Goal: Task Accomplishment & Management: Complete application form

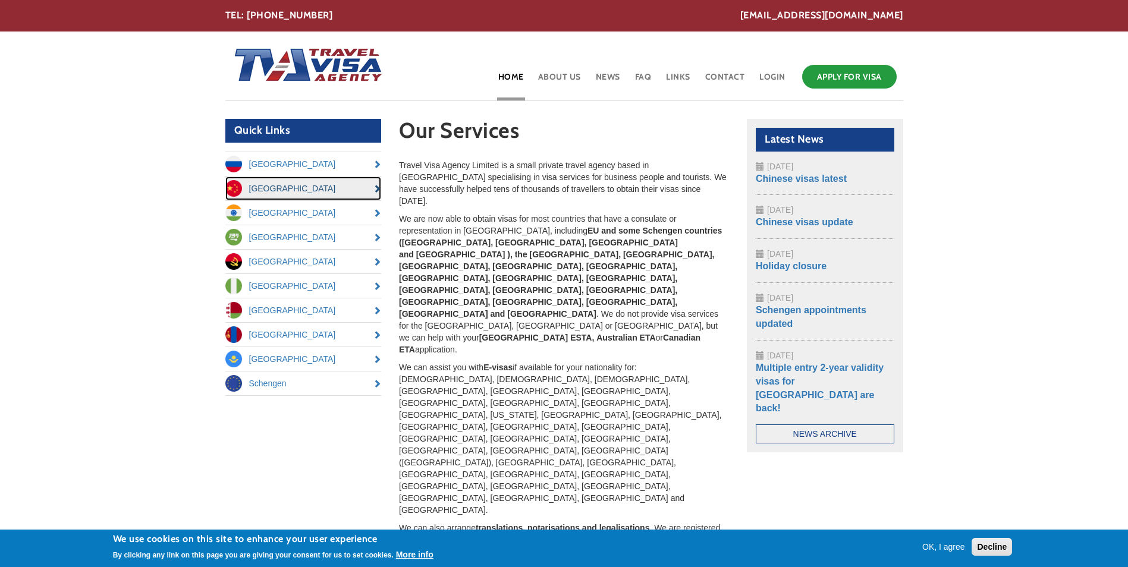
click at [378, 189] on link "[GEOGRAPHIC_DATA]" at bounding box center [303, 189] width 156 height 24
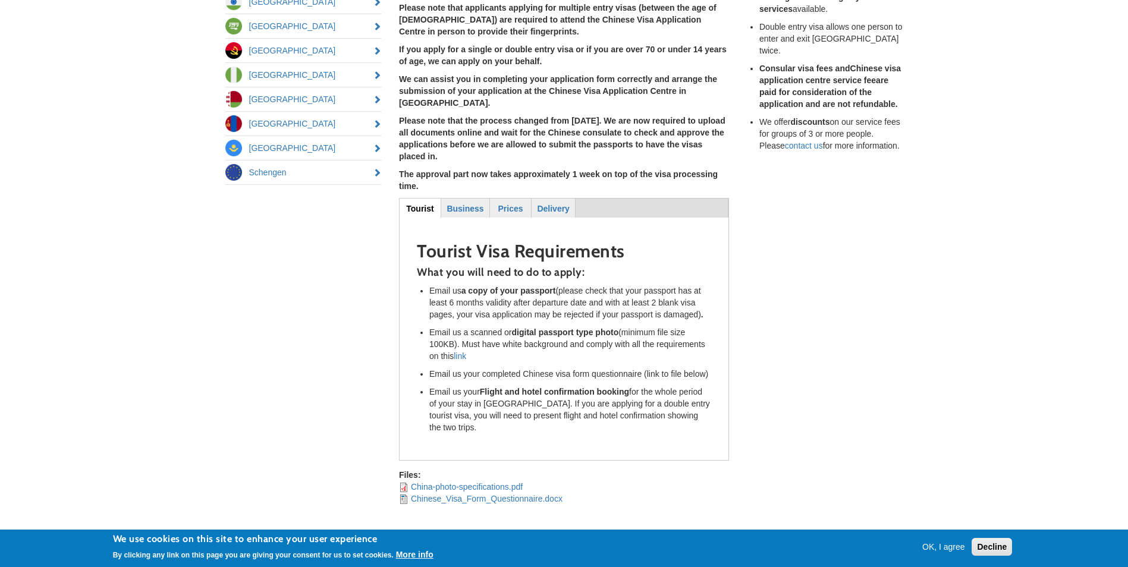
scroll to position [238, 0]
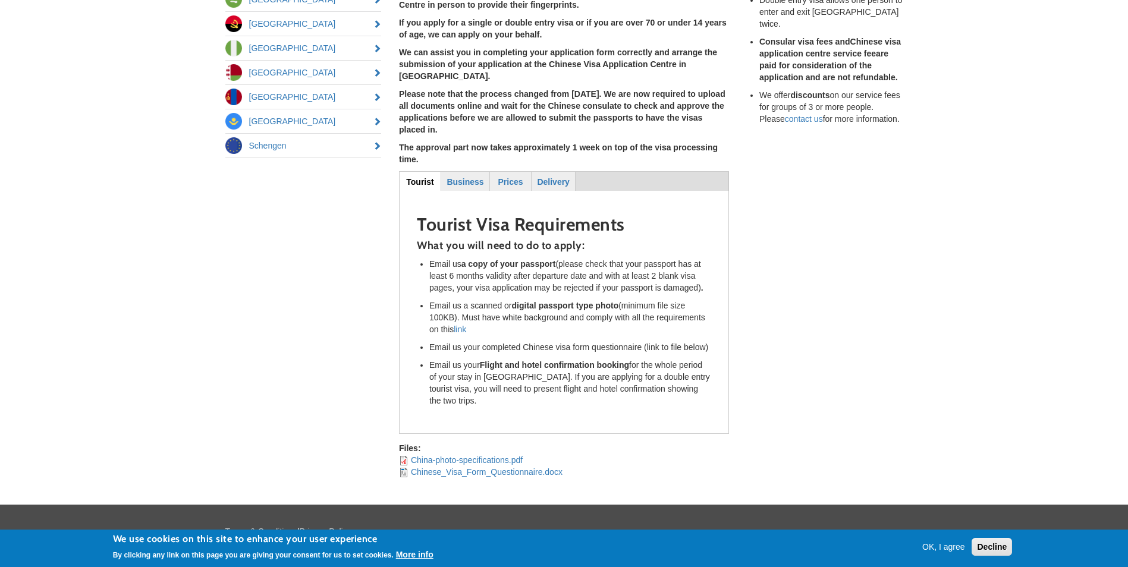
click at [934, 545] on button "OK, I agree" at bounding box center [944, 547] width 52 height 12
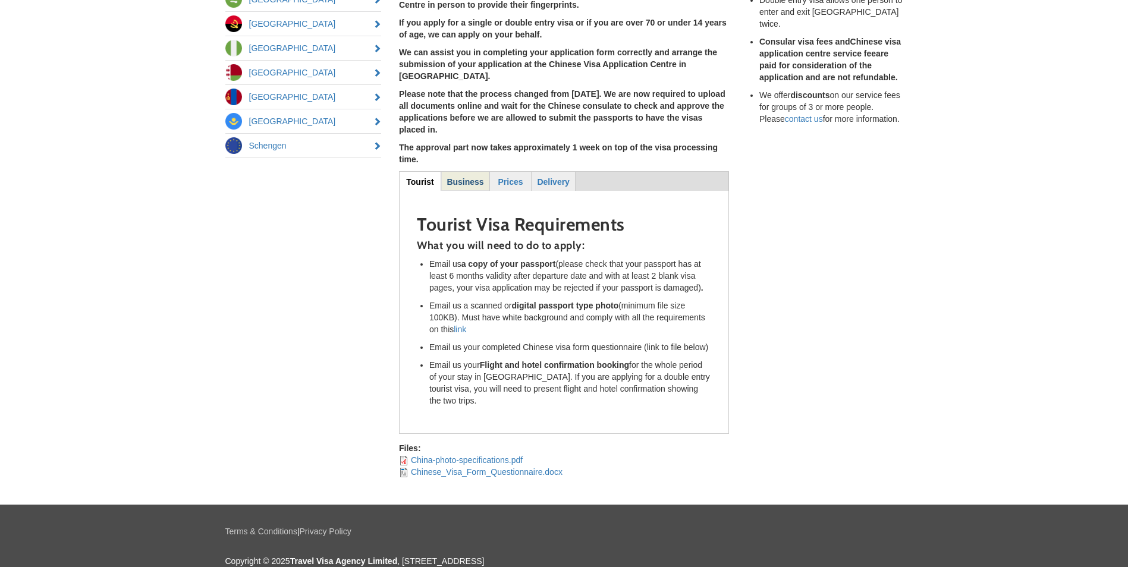
click at [473, 177] on strong "Business" at bounding box center [465, 182] width 37 height 10
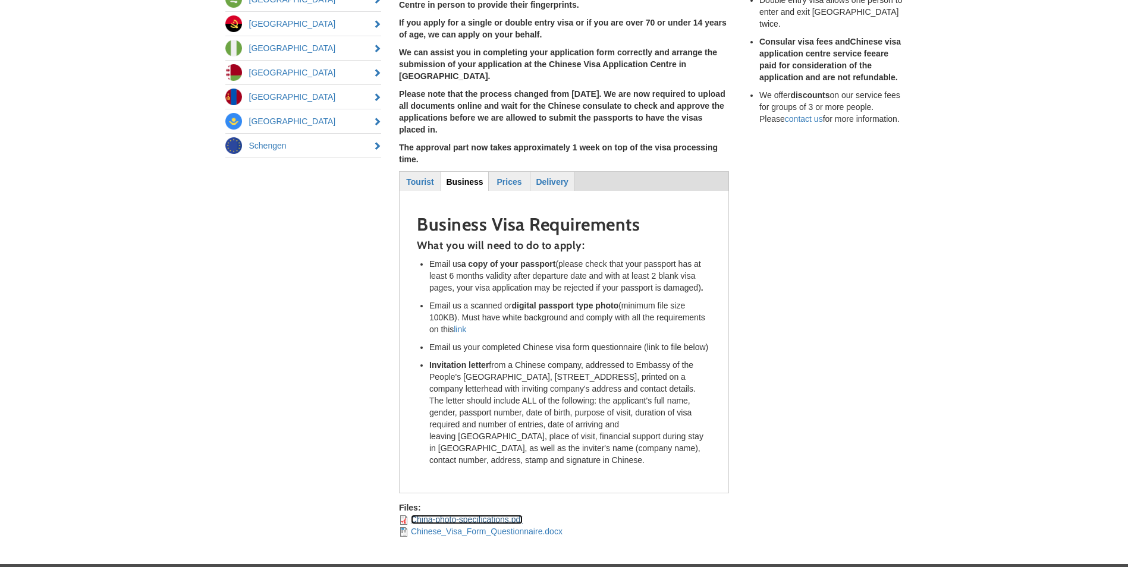
click at [507, 515] on link "China-photo-specifications.pdf" at bounding box center [467, 520] width 112 height 10
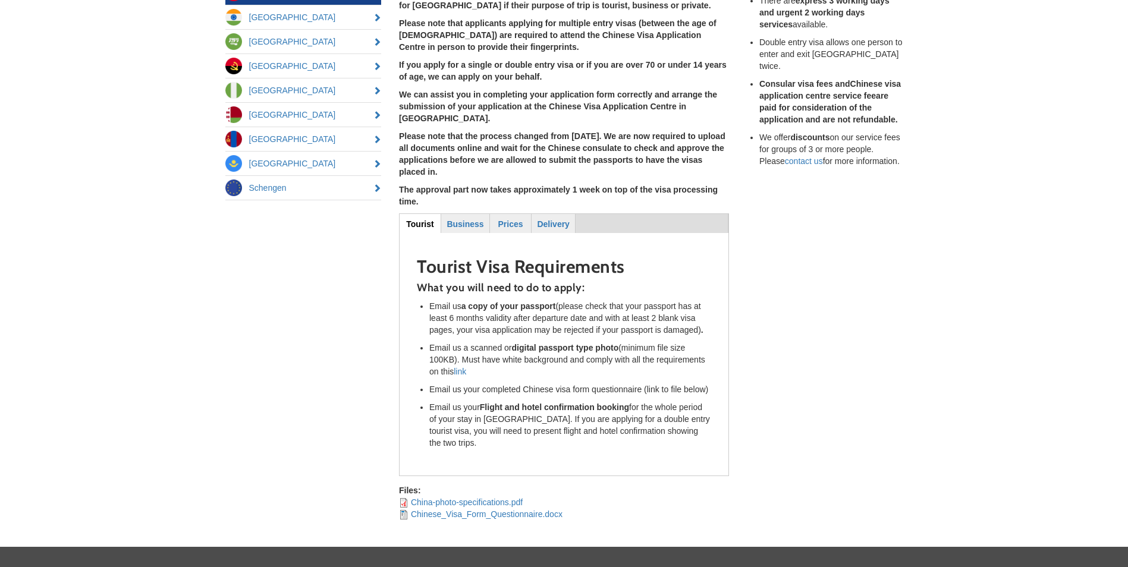
scroll to position [238, 0]
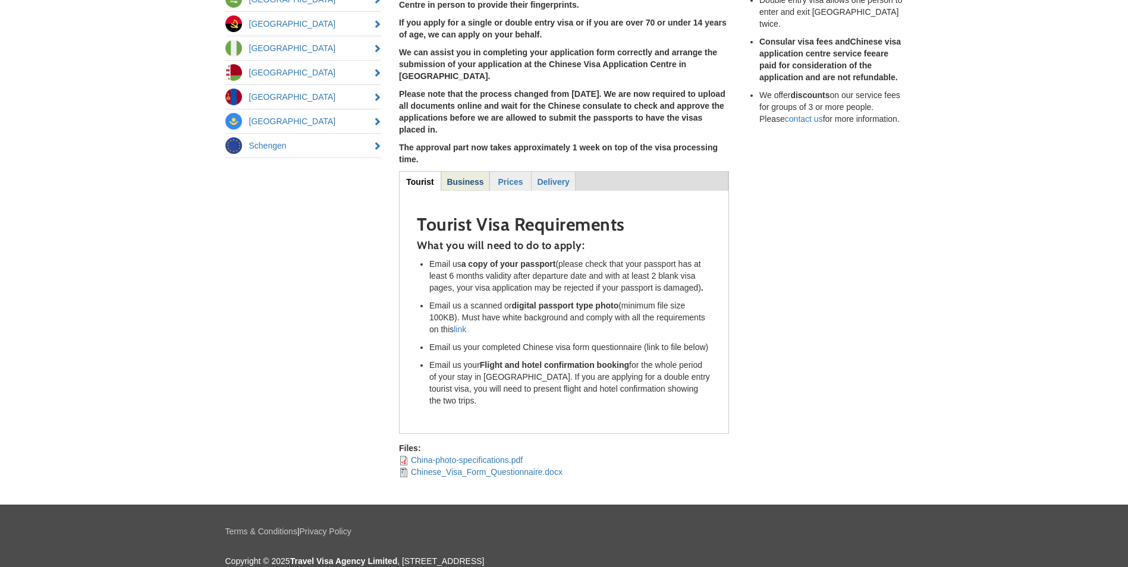
click at [467, 177] on strong "Business" at bounding box center [465, 182] width 37 height 10
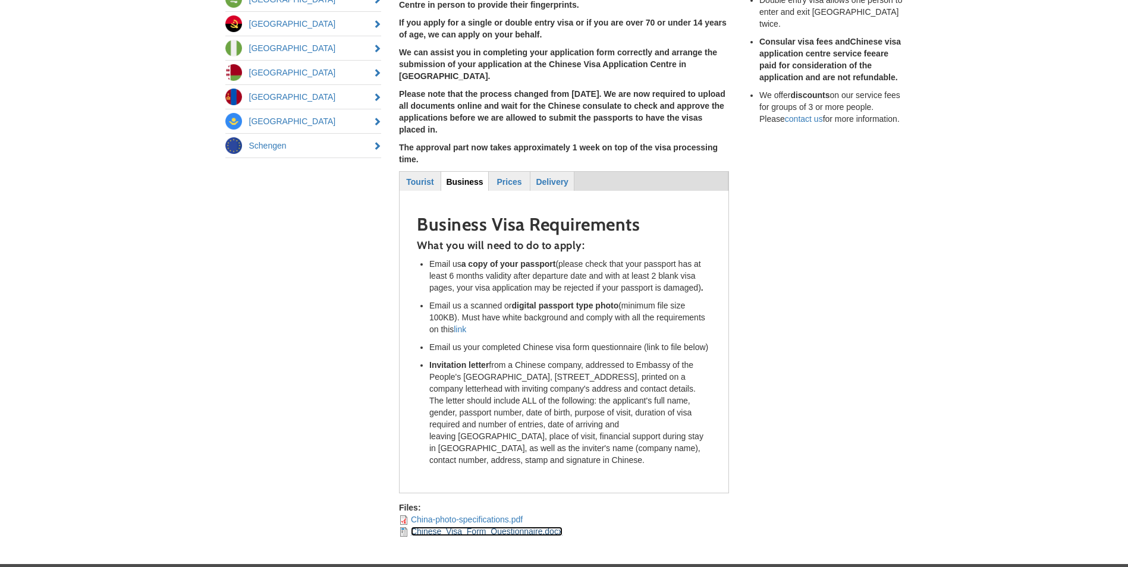
click at [499, 527] on link "Chinese_Visa_Form_Questionnaire.docx" at bounding box center [487, 532] width 152 height 10
click at [803, 363] on div "Quick Links Russia China India Saudi Arabia Angola Nigeria Belarus Mongolia Kaz…" at bounding box center [564, 209] width 696 height 657
drag, startPoint x: 429, startPoint y: 331, endPoint x: 514, endPoint y: 422, distance: 124.5
click at [514, 422] on li "Invitation letter from a Chinese company, addressed to Embassy of the People's …" at bounding box center [570, 412] width 282 height 107
drag, startPoint x: 514, startPoint y: 422, endPoint x: 520, endPoint y: 366, distance: 56.2
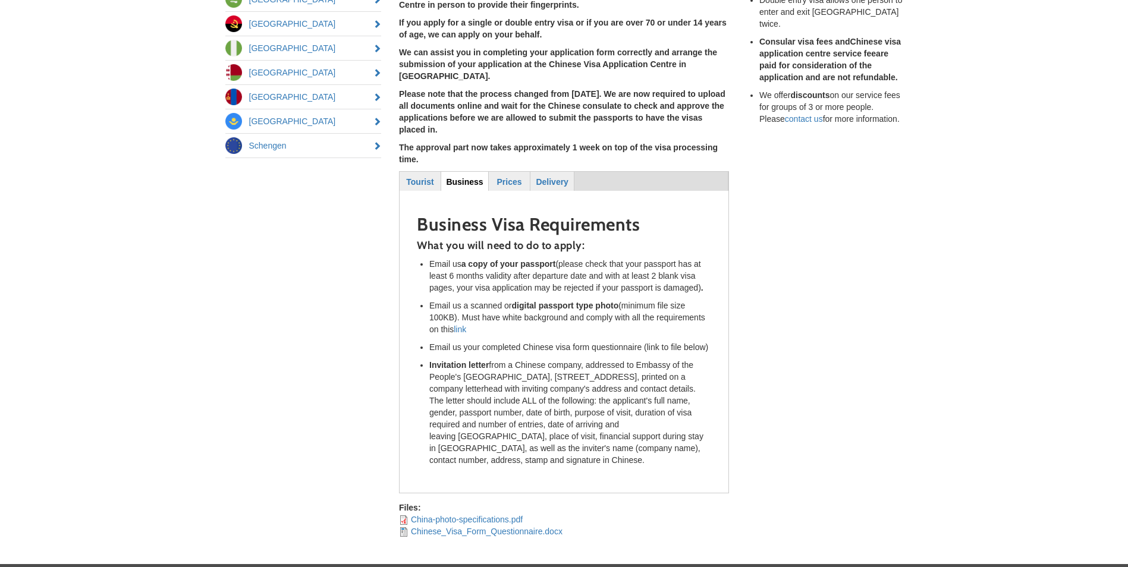
copy li "Invitation letter from a Chinese company, addressed to Embassy of the People's …"
click at [811, 300] on div "Quick Links Russia China India Saudi Arabia Angola Nigeria Belarus Mongolia Kaz…" at bounding box center [564, 209] width 696 height 657
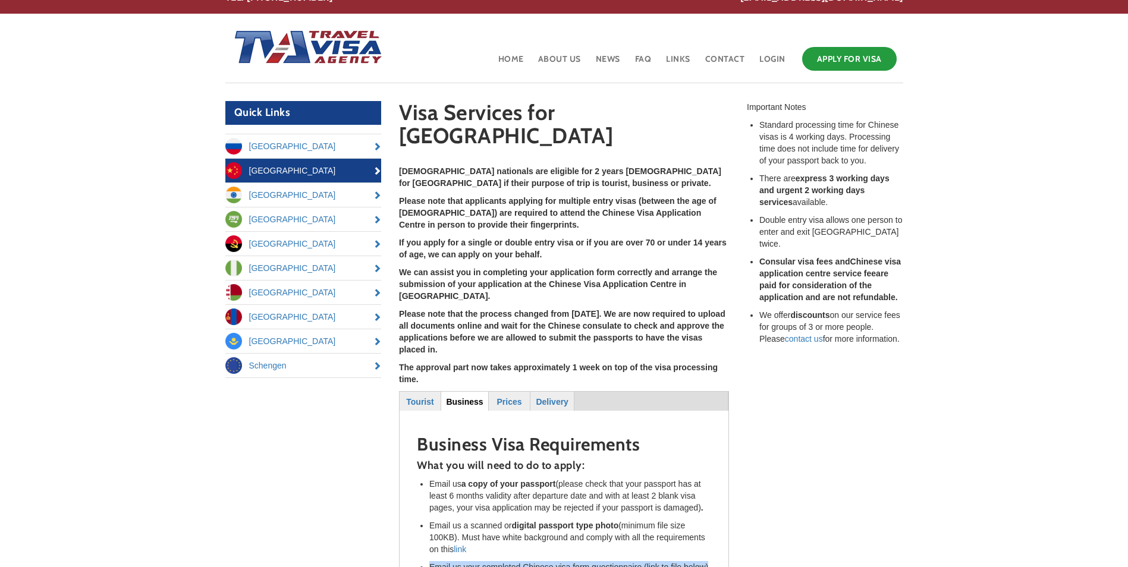
scroll to position [0, 0]
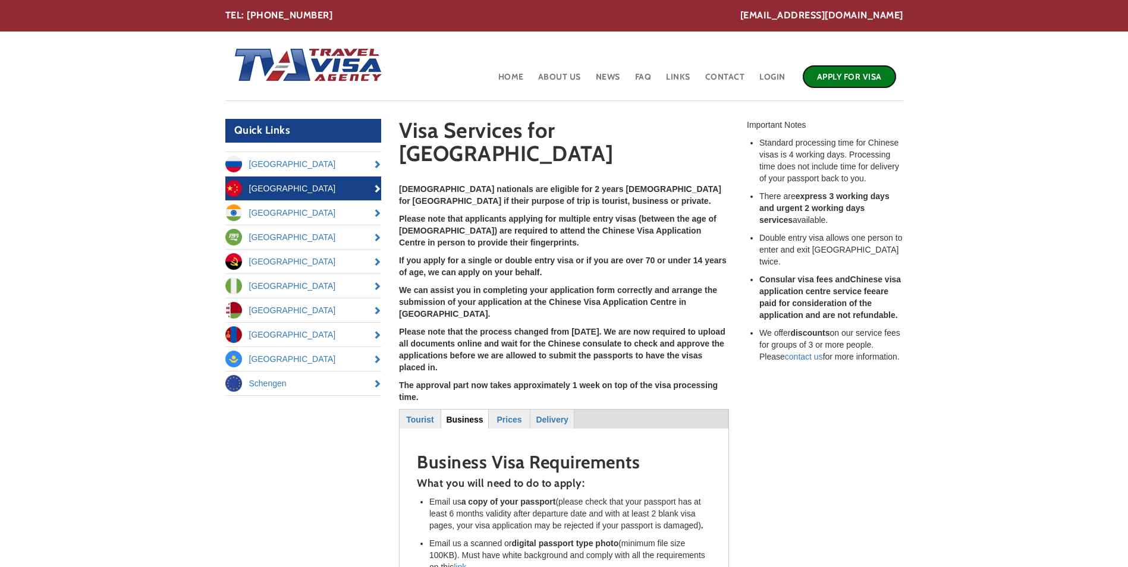
click at [850, 72] on link "Apply for Visa" at bounding box center [849, 77] width 95 height 24
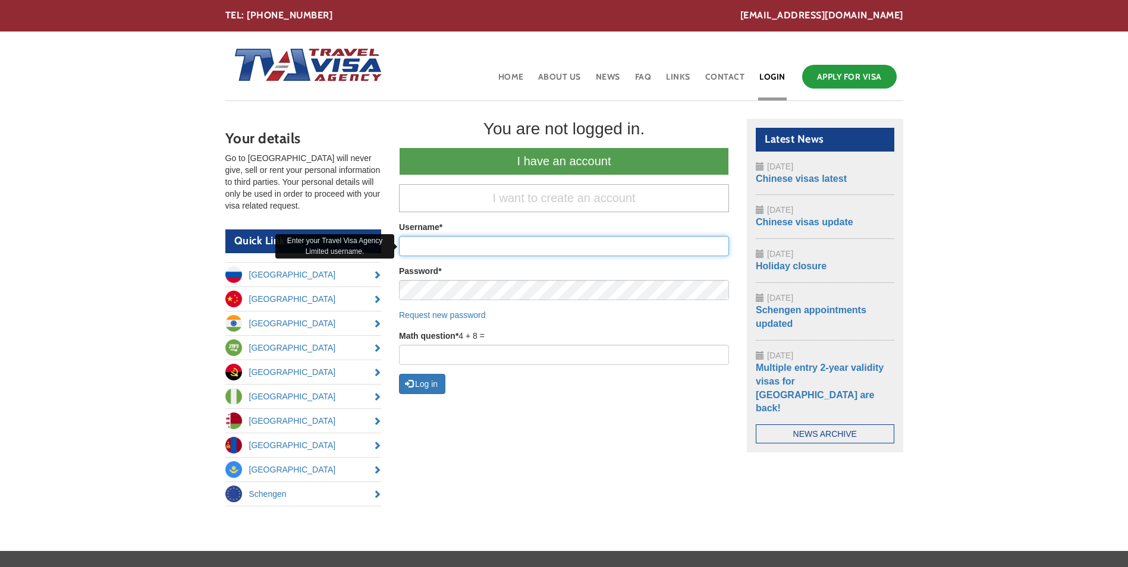
click at [523, 245] on input "Username *" at bounding box center [564, 246] width 330 height 20
type input "[EMAIL_ADDRESS][DOMAIN_NAME]"
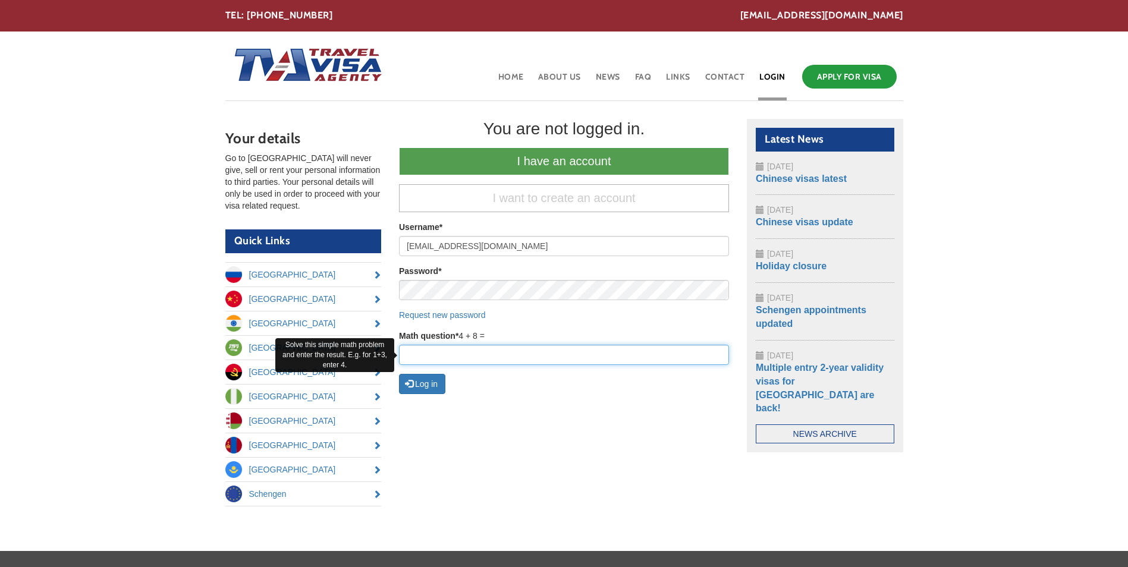
click at [467, 359] on input "Math question *" at bounding box center [564, 355] width 330 height 20
type input "12"
click at [434, 388] on button "Log in" at bounding box center [422, 384] width 46 height 20
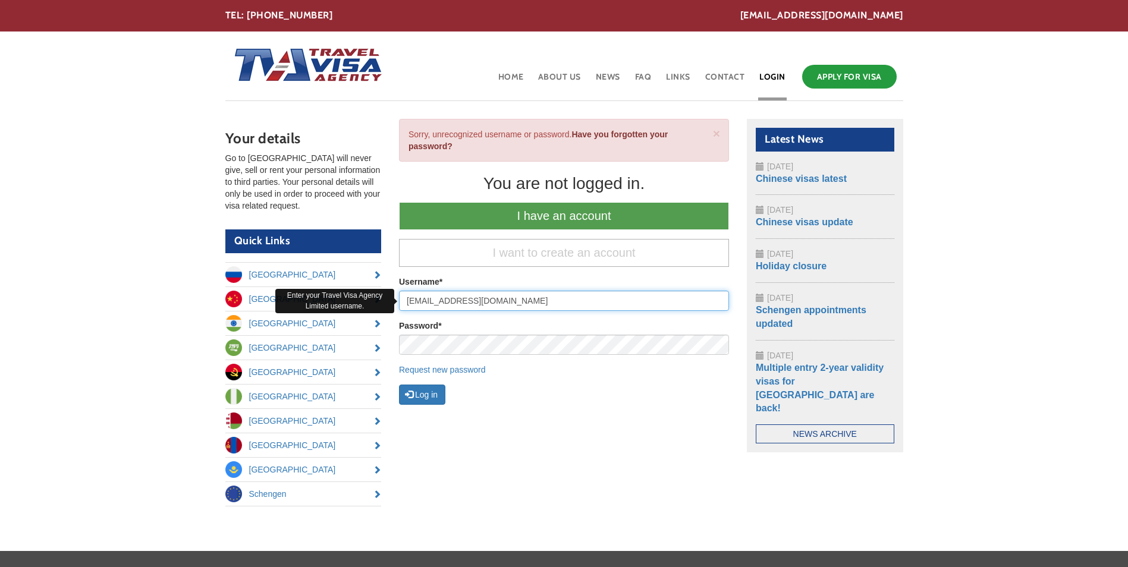
drag, startPoint x: 506, startPoint y: 304, endPoint x: 406, endPoint y: 303, distance: 99.3
click at [406, 303] on input "cad200865@live.co.uk" at bounding box center [564, 301] width 330 height 20
click at [528, 400] on div "Log in" at bounding box center [564, 395] width 330 height 20
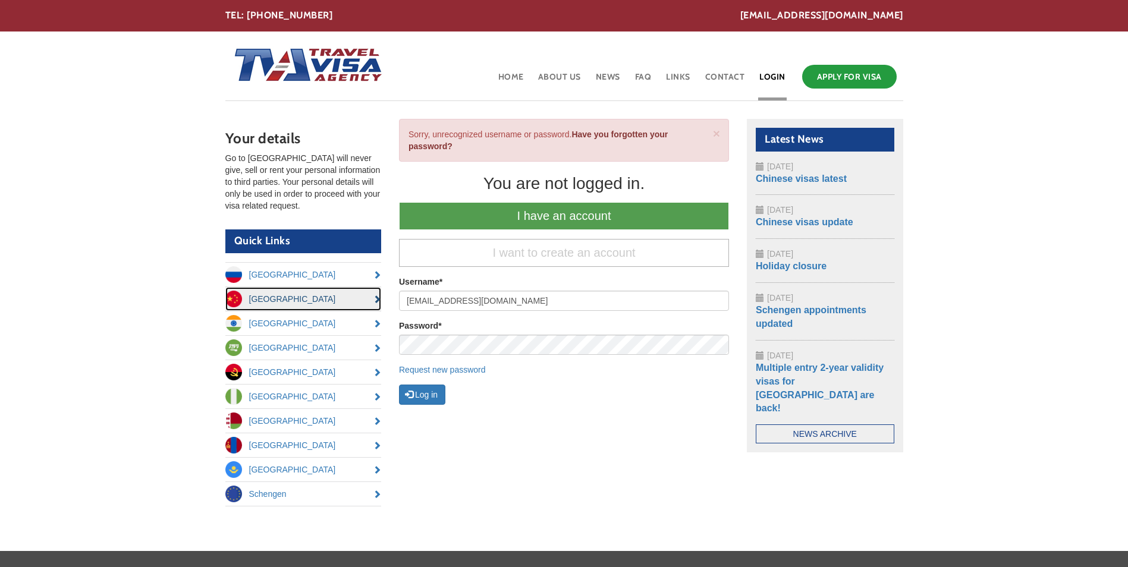
click at [304, 294] on link "[GEOGRAPHIC_DATA]" at bounding box center [303, 299] width 156 height 24
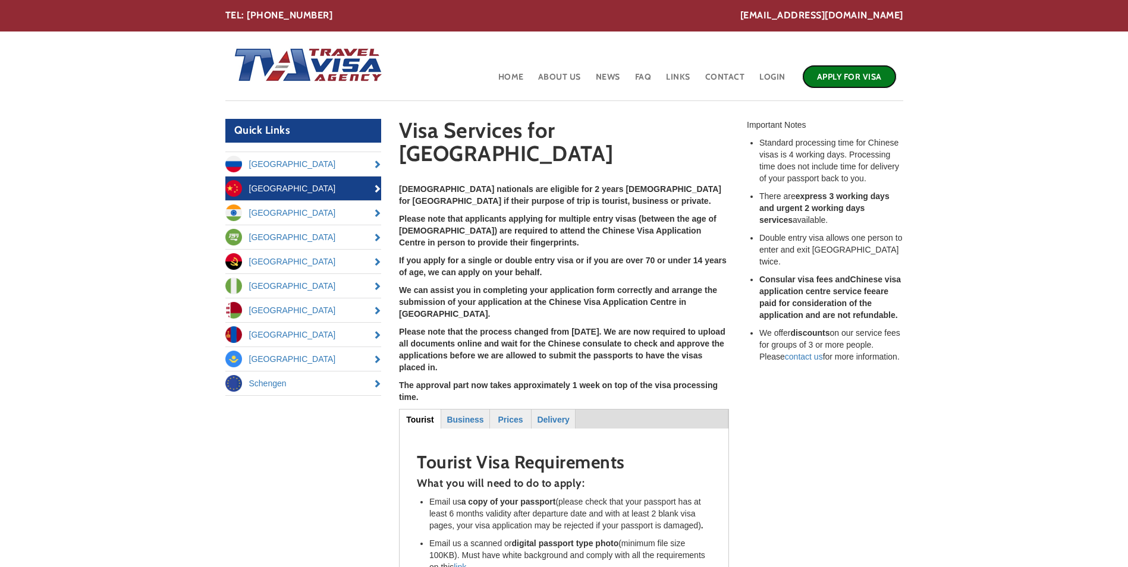
click at [847, 76] on link "Apply for Visa" at bounding box center [849, 77] width 95 height 24
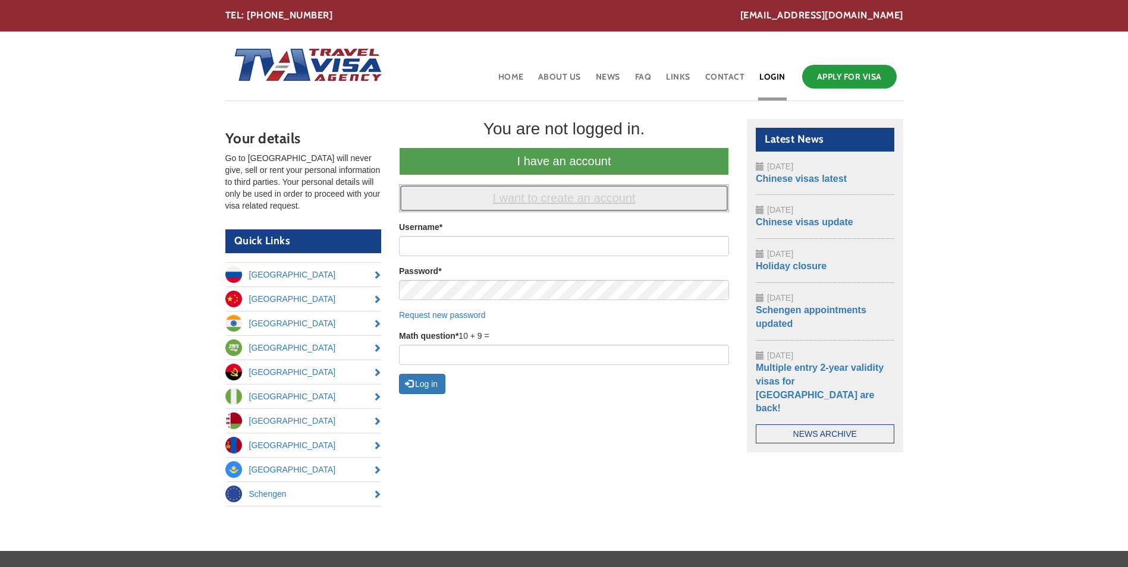
click at [560, 195] on link "I want to create an account" at bounding box center [564, 198] width 330 height 28
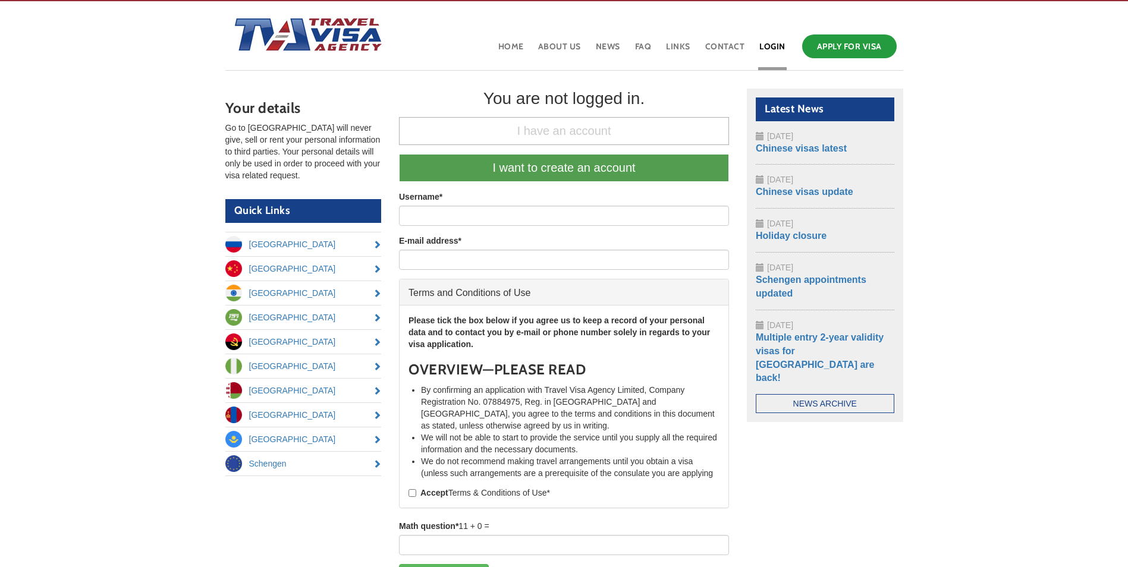
scroll to position [59, 0]
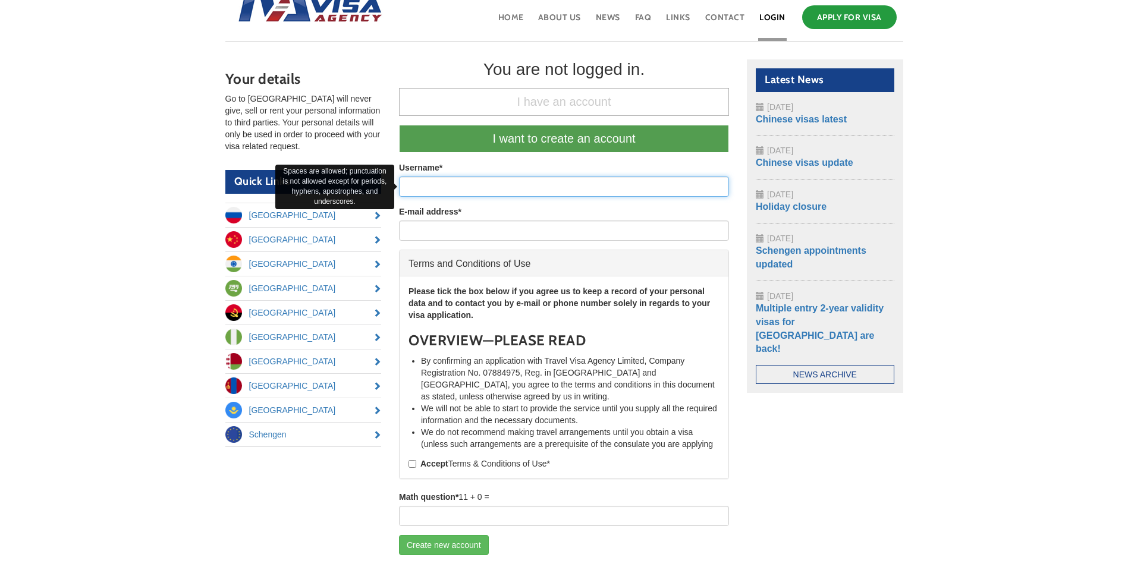
click at [436, 187] on input "Username *" at bounding box center [564, 187] width 330 height 20
type input "cad200865@live.co.uk"
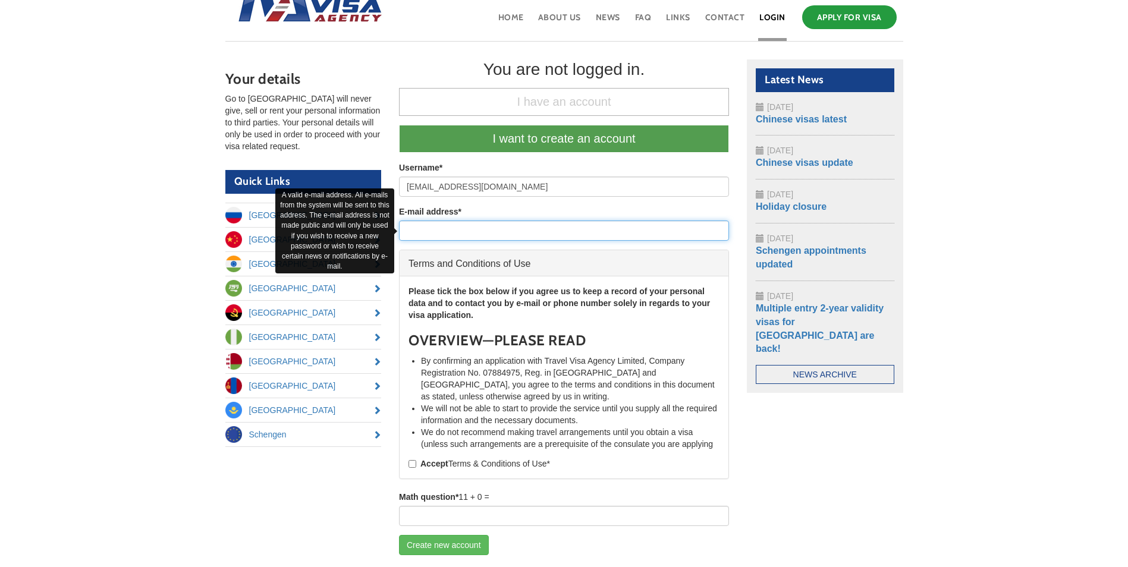
click at [491, 233] on input "E-mail address *" at bounding box center [564, 231] width 330 height 20
type input "cad200865@live.co.uk"
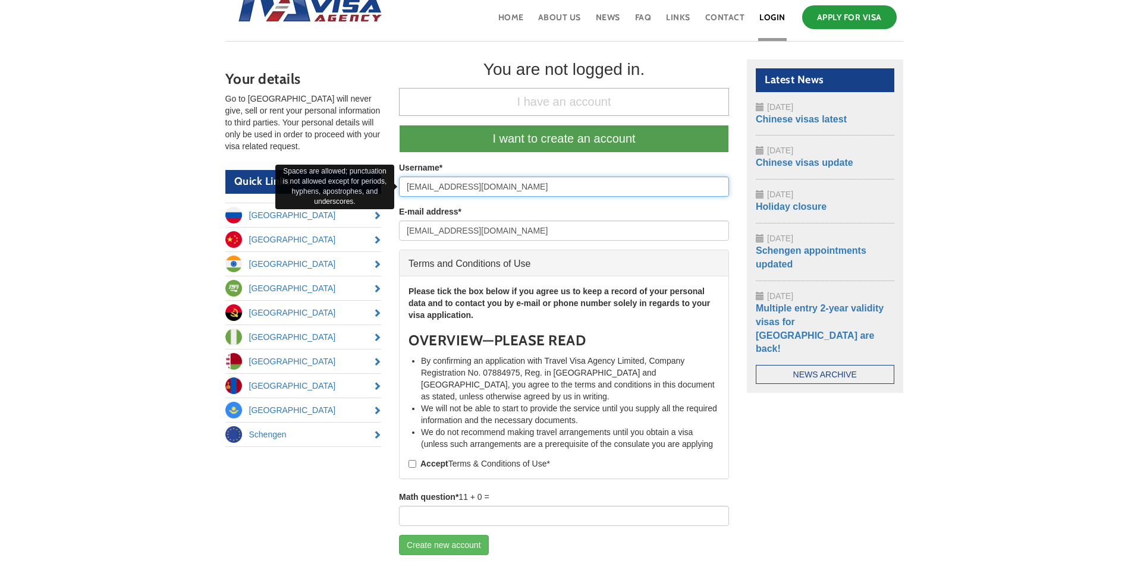
drag, startPoint x: 492, startPoint y: 190, endPoint x: 450, endPoint y: 191, distance: 42.3
click at [450, 191] on input "cad200865@live.co.uk" at bounding box center [564, 187] width 330 height 20
click at [419, 186] on input "cad200865" at bounding box center [564, 187] width 330 height 20
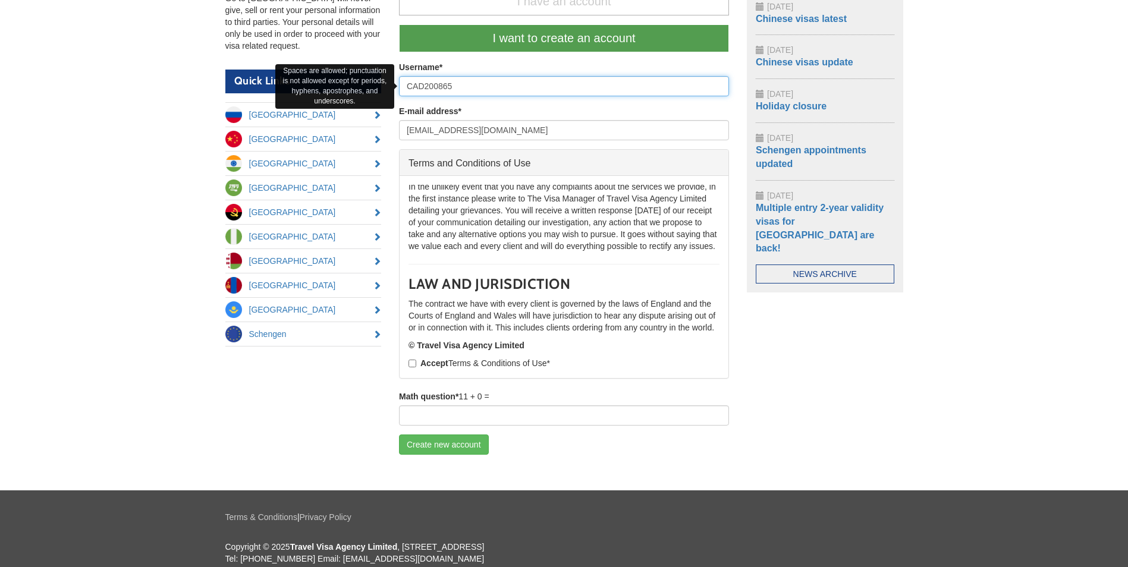
scroll to position [199, 0]
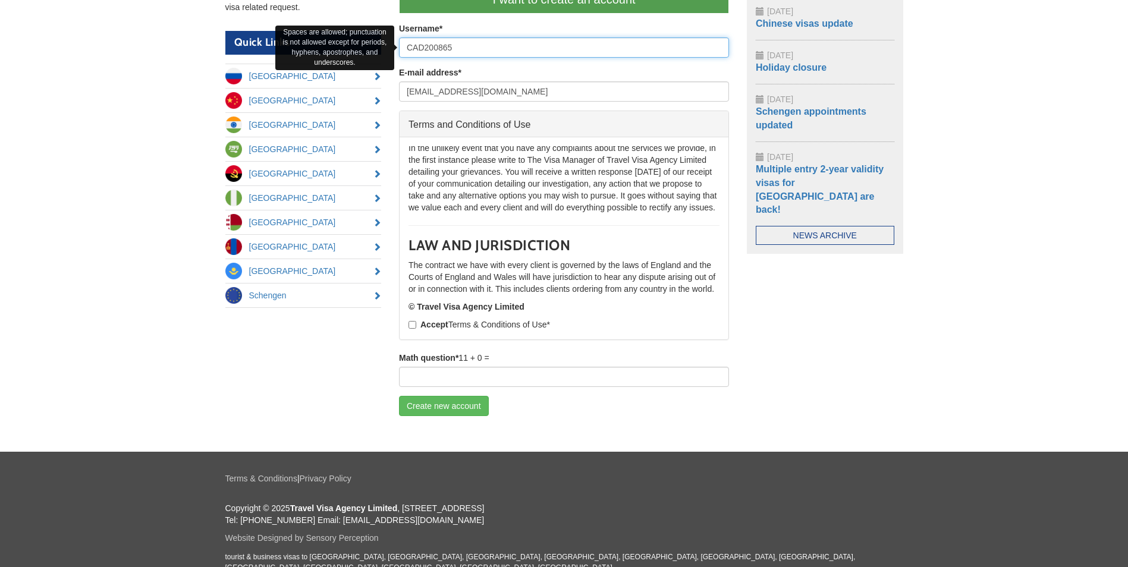
type input "CAD200865"
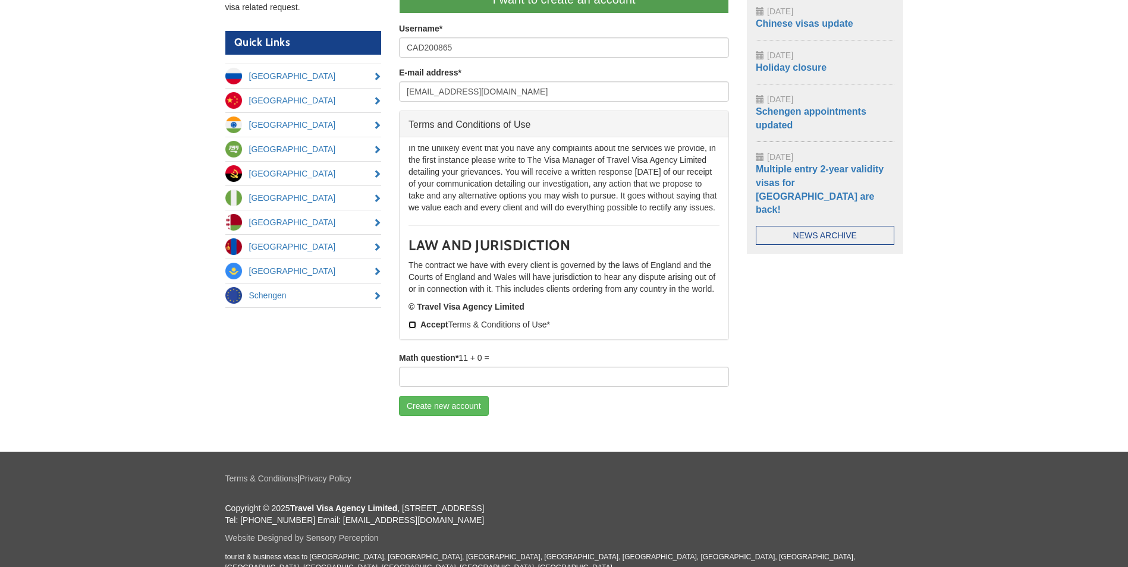
click at [414, 326] on input "Accept Terms & Conditions of Use *" at bounding box center [413, 325] width 8 height 8
checkbox input "true"
click at [441, 386] on input "Math question *" at bounding box center [564, 377] width 330 height 20
type input "11"
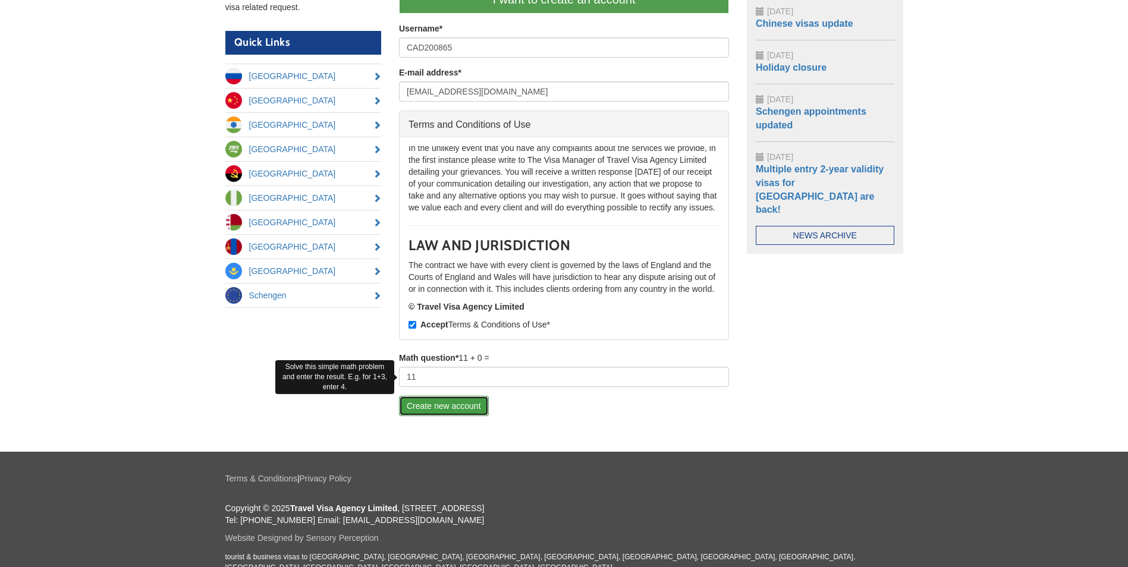
click at [456, 406] on button "Create new account" at bounding box center [444, 406] width 90 height 20
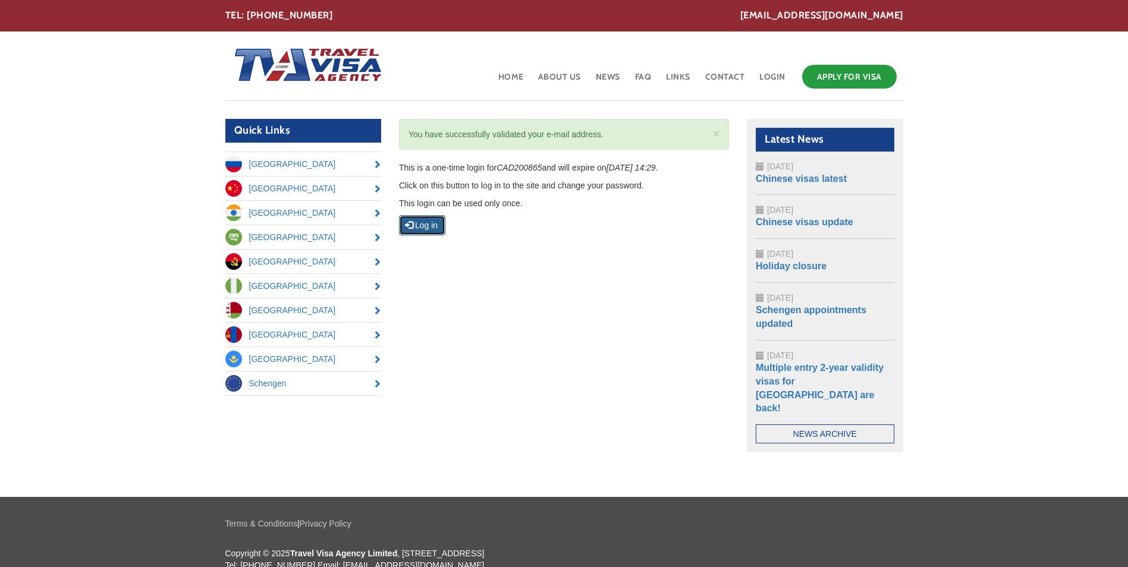
click at [434, 224] on button "Log in" at bounding box center [422, 225] width 46 height 20
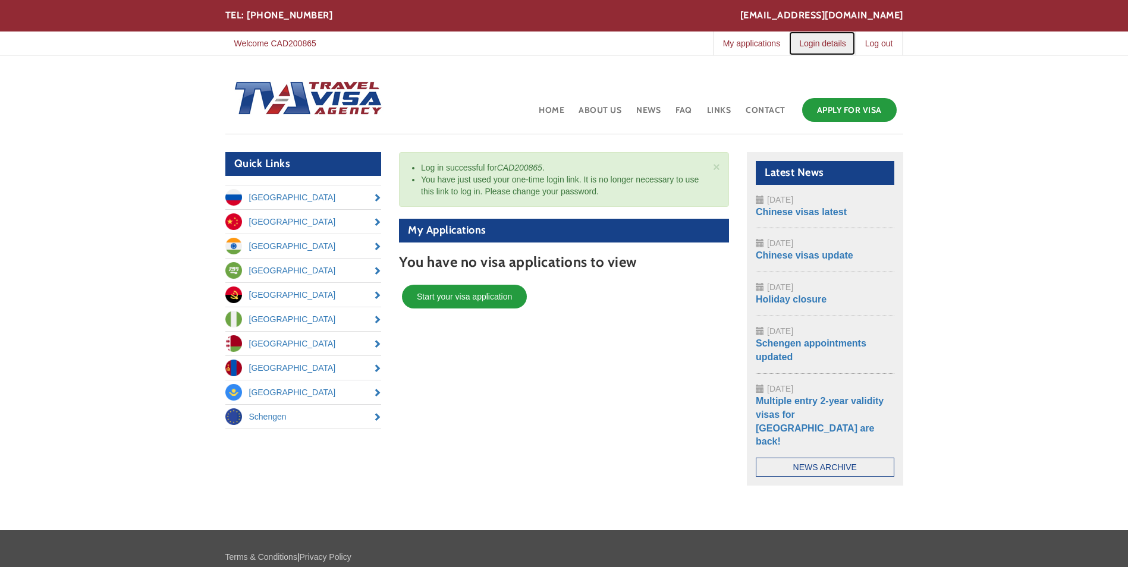
click at [817, 46] on link "Login details" at bounding box center [822, 44] width 66 height 24
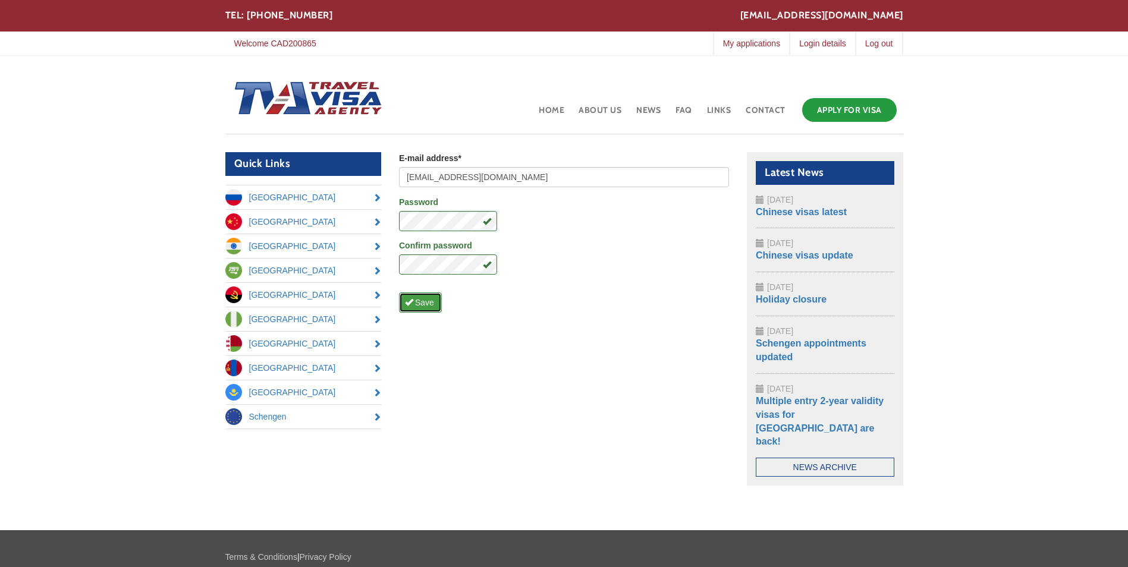
click at [434, 302] on button "Save" at bounding box center [420, 303] width 43 height 20
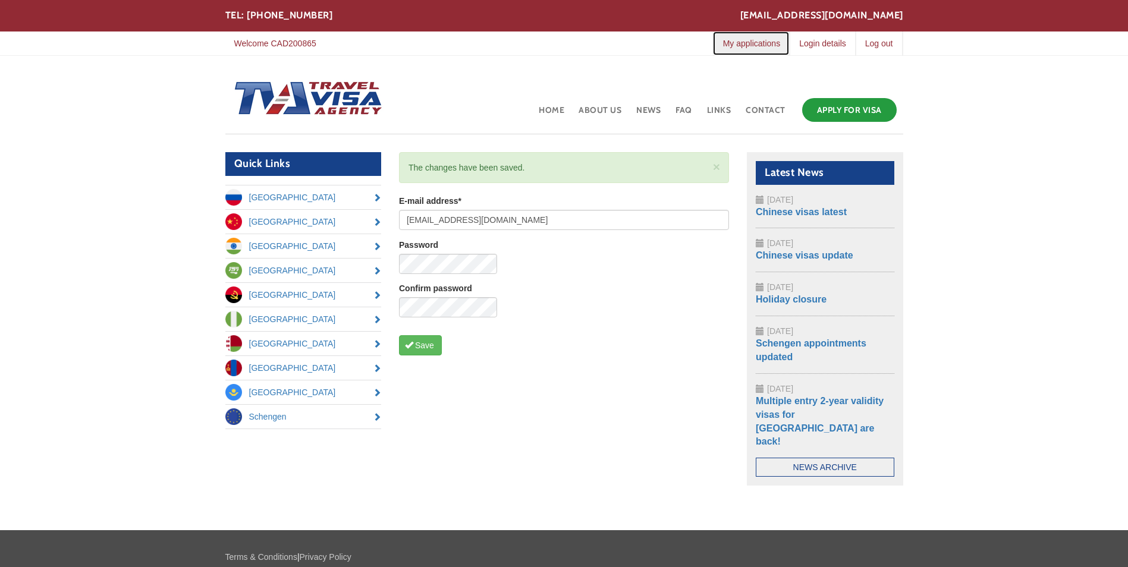
click at [760, 45] on link "My applications" at bounding box center [751, 44] width 77 height 24
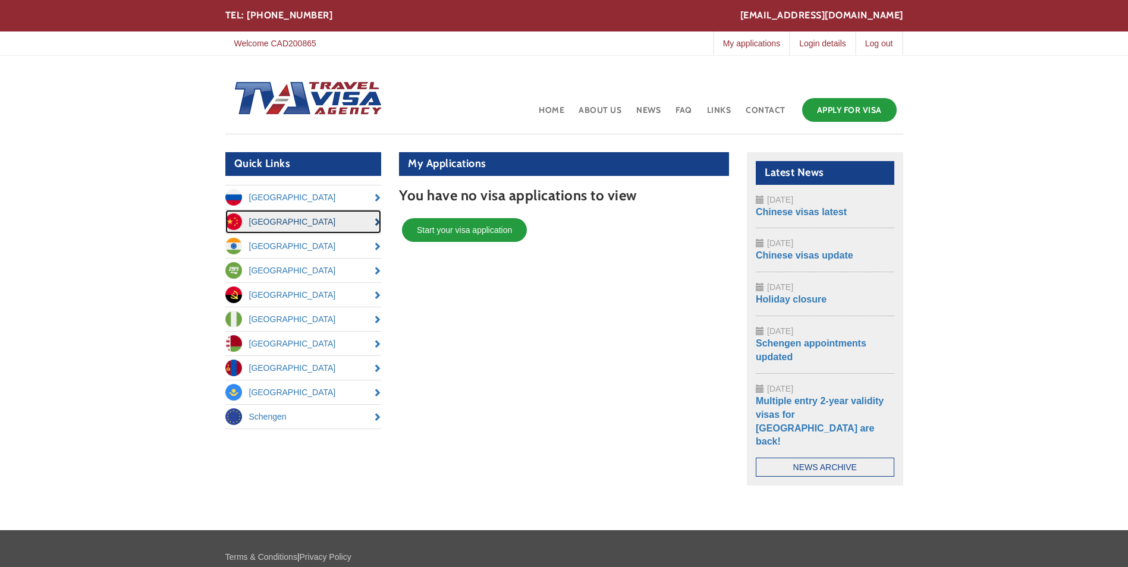
click at [275, 224] on link "[GEOGRAPHIC_DATA]" at bounding box center [303, 222] width 156 height 24
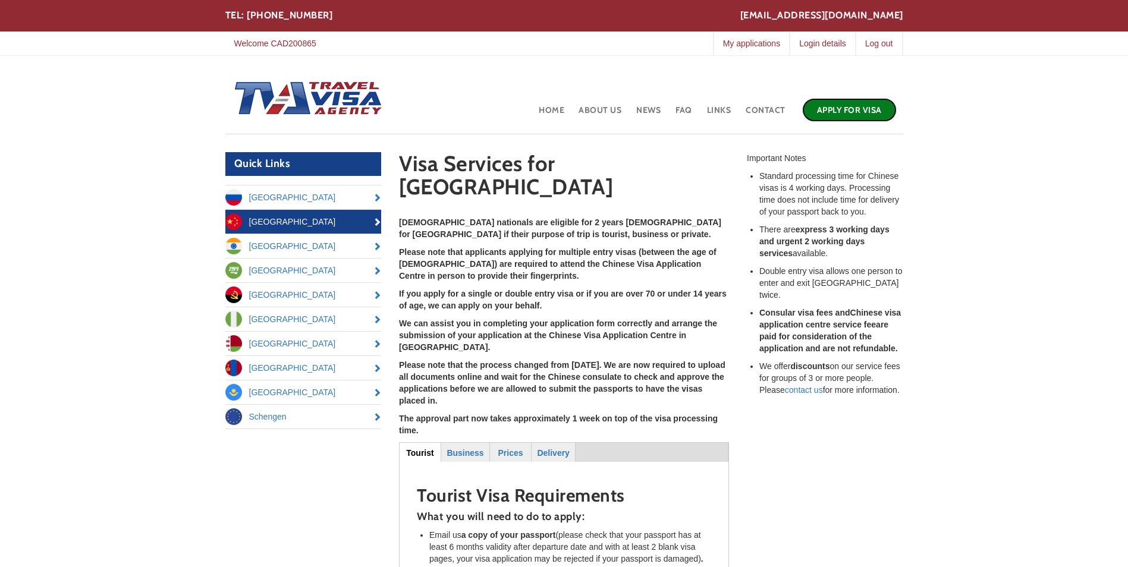
click at [840, 105] on link "Apply for Visa" at bounding box center [849, 110] width 95 height 24
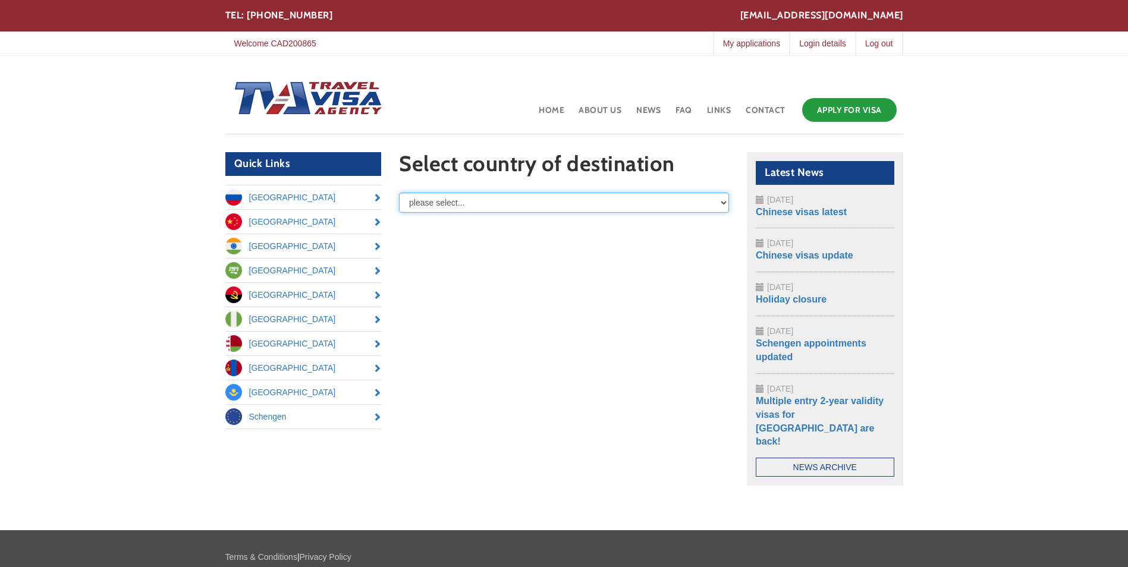
click at [722, 206] on select "please select... Russia Angola Azerbaijan Belarus China India Kazakhstan Mongol…" at bounding box center [564, 203] width 330 height 20
select select "/node/add/basic-visa-application/field_destination/China"
click at [399, 193] on select "please select... Russia Angola Azerbaijan Belarus China India Kazakhstan Mongol…" at bounding box center [564, 203] width 330 height 20
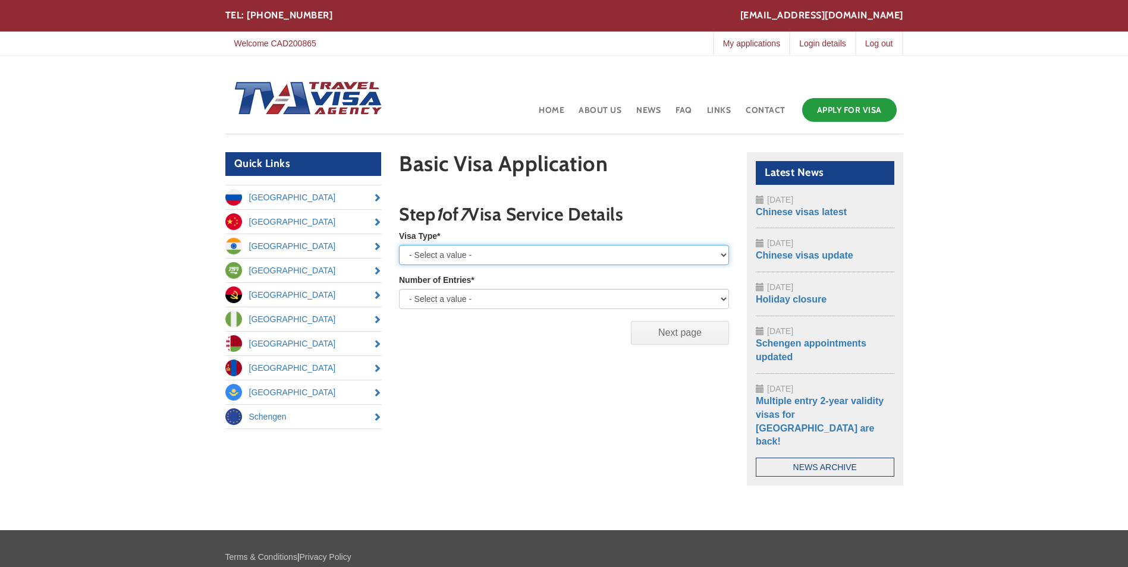
click at [576, 260] on select "- Select a value - Tourist Business Private Student Humanitarian Work Pilot/Cre…" at bounding box center [564, 255] width 330 height 20
select select "Business"
click at [399, 245] on select "- Select a value - Tourist Business Private Student Humanitarian Work Pilot/Cre…" at bounding box center [564, 255] width 330 height 20
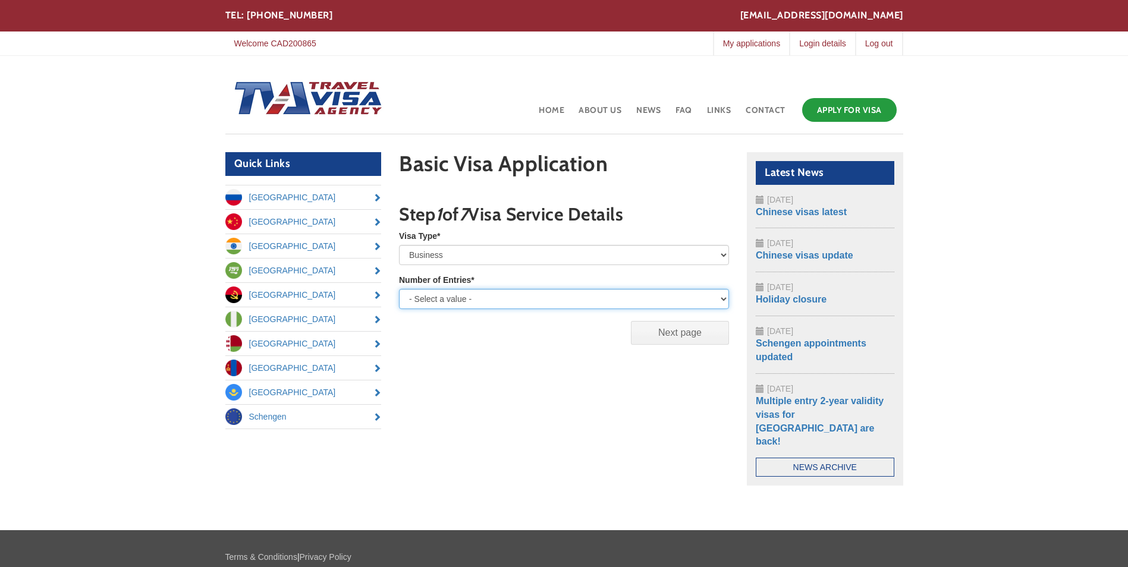
click at [558, 296] on select "- Select a value - Single Entry Double Entry Multiple Entry" at bounding box center [564, 299] width 330 height 20
select select "multiple"
click at [399, 289] on select "- Select a value - Single Entry Double Entry Multiple Entry" at bounding box center [564, 299] width 330 height 20
click at [659, 334] on input "Next page" at bounding box center [680, 333] width 98 height 24
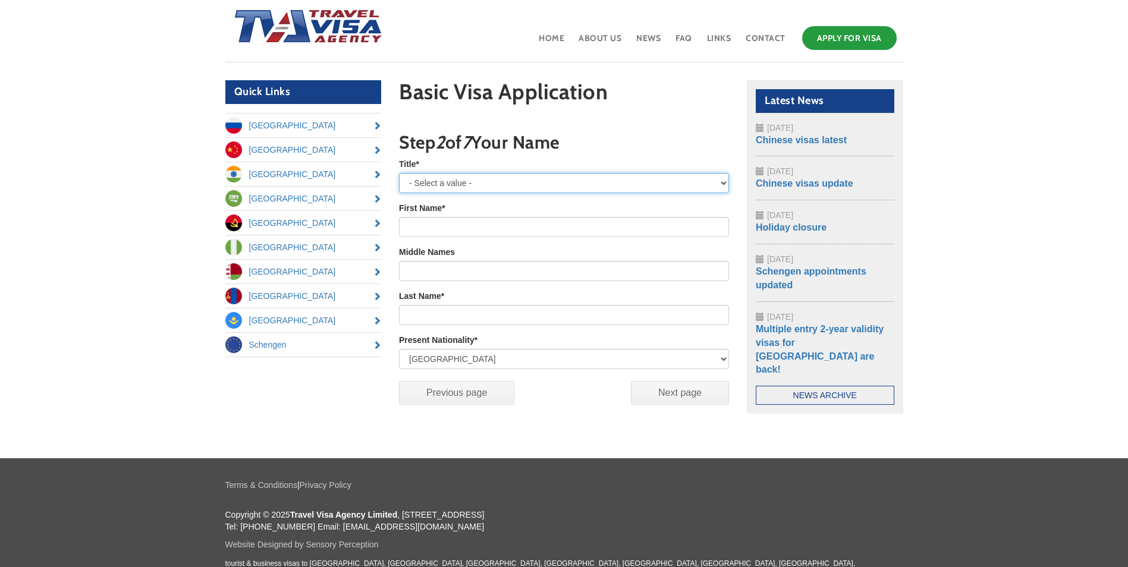
click at [473, 179] on select "- Select a value - Mr Mrs [PERSON_NAME]" at bounding box center [564, 183] width 330 height 20
select select "Mr"
click at [399, 173] on select "- Select a value - Mr Mrs Miss" at bounding box center [564, 183] width 330 height 20
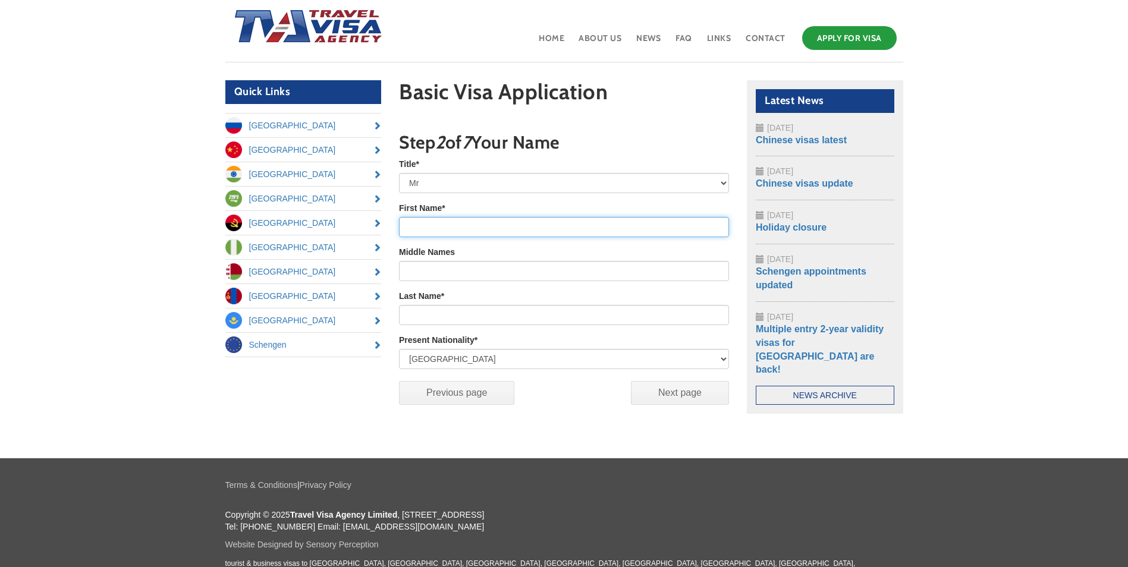
click at [470, 220] on input "First Name *" at bounding box center [564, 227] width 330 height 20
type input "[PERSON_NAME]"
click at [652, 392] on input "Next page" at bounding box center [680, 393] width 98 height 24
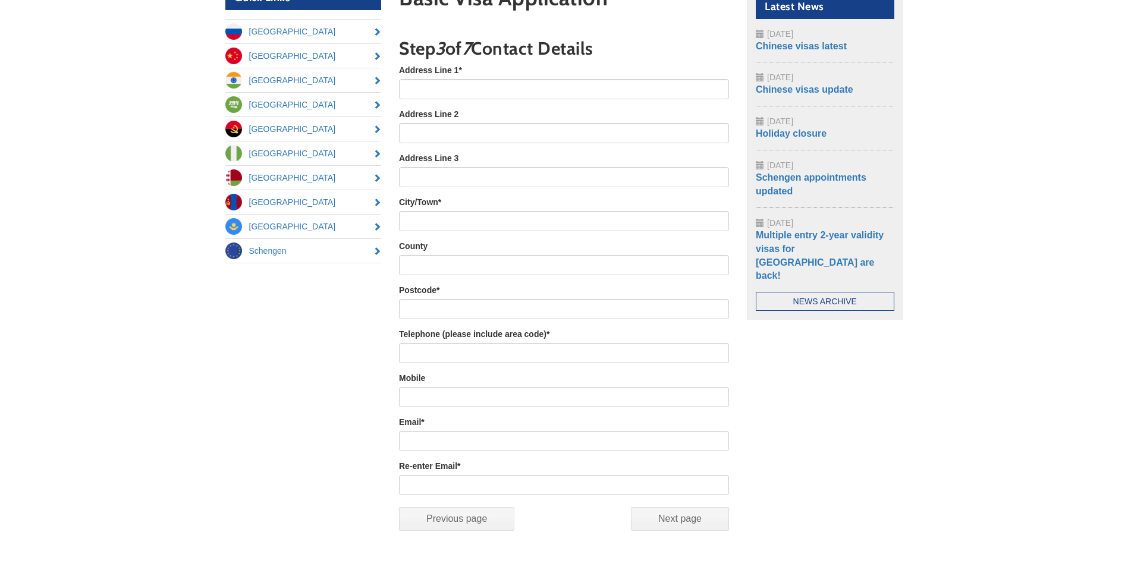
scroll to position [145, 0]
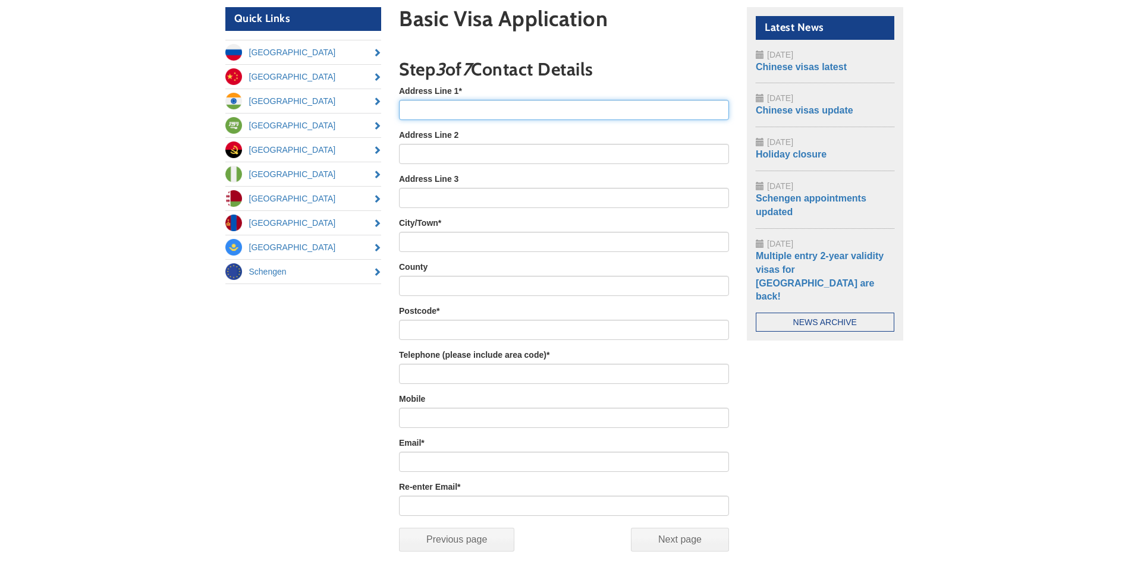
click at [475, 109] on input "Address Line 1 *" at bounding box center [564, 110] width 330 height 20
type input "57 Mint Grove"
type input "Melksham"
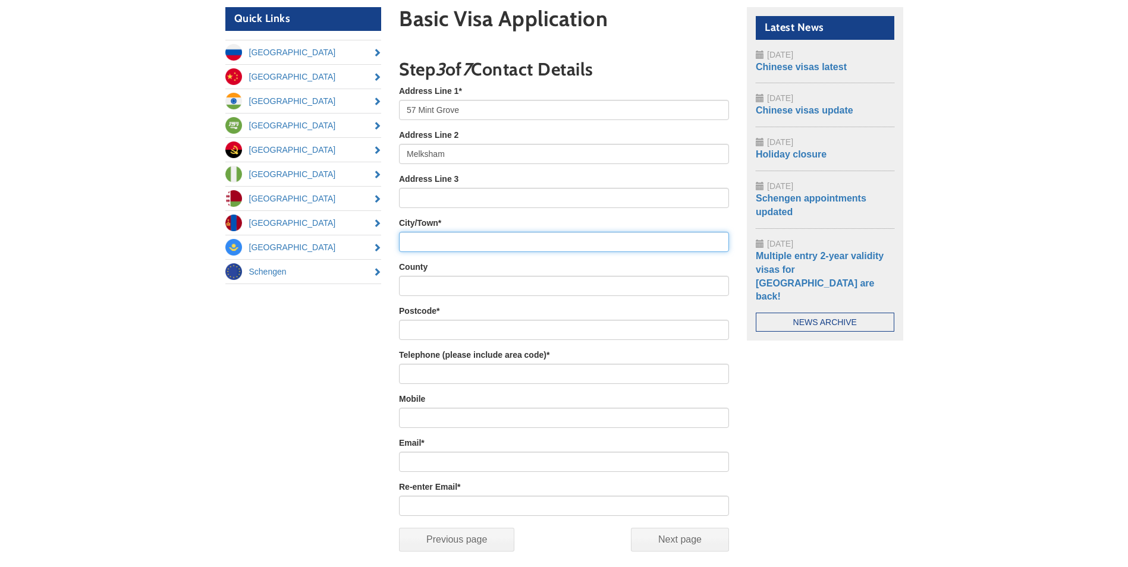
type input "Melksham"
type input "Wiltshire"
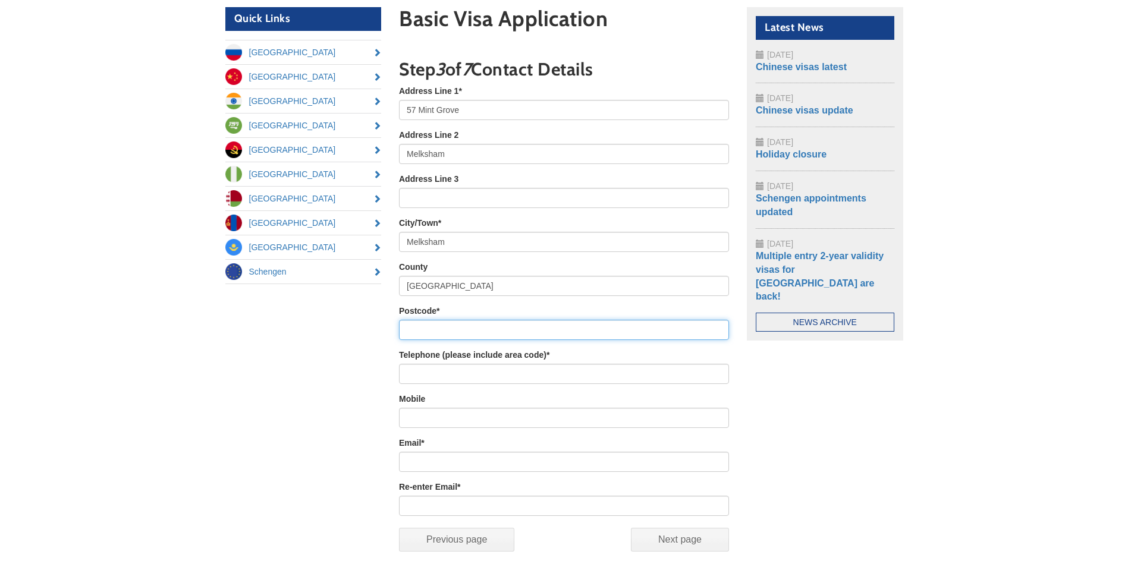
type input "SN126YN"
type input "07842"
type input "617055"
type input "cad200865@live.co.uk"
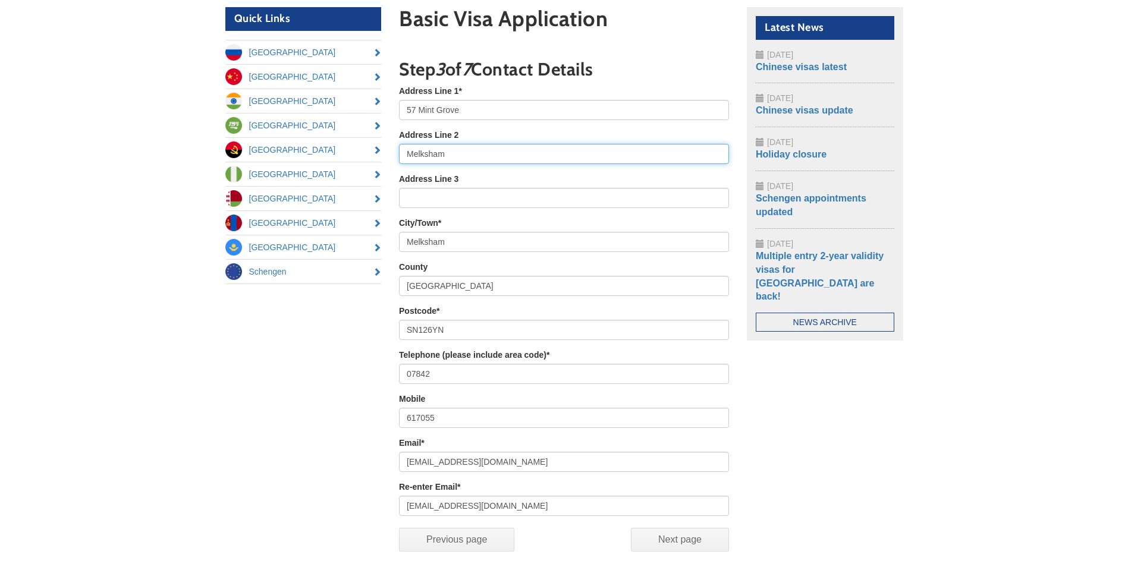
click at [478, 154] on input "Melksham" at bounding box center [564, 154] width 330 height 20
type input "M"
click at [510, 199] on input "Address Line 3" at bounding box center [564, 198] width 330 height 20
click at [868, 390] on div "Quick Links Russia China India Saudi Arabia Angola Nigeria Belarus Mongolia Kaz…" at bounding box center [564, 290] width 696 height 566
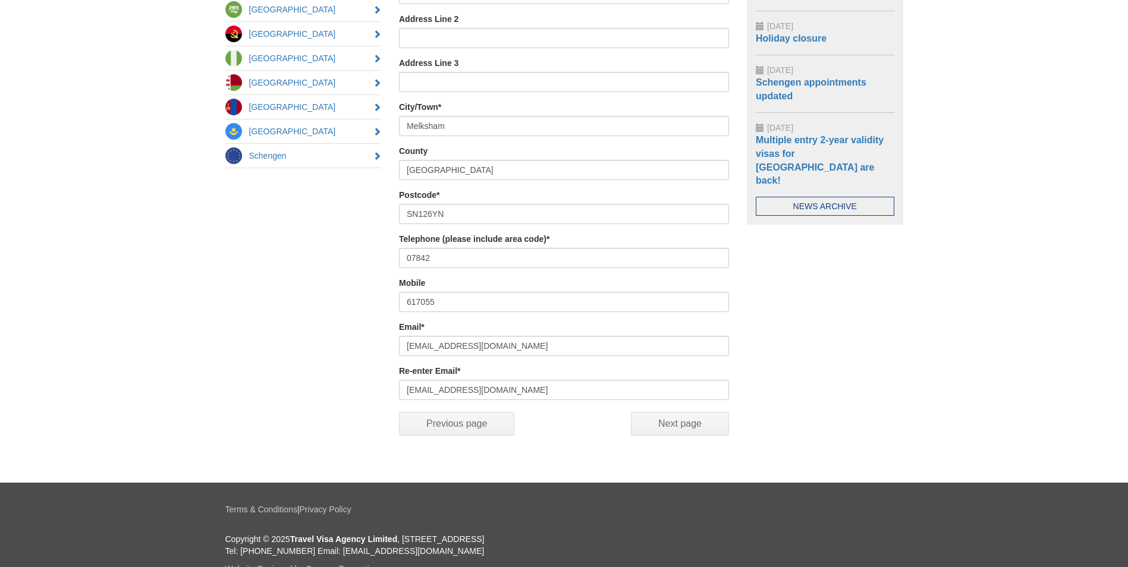
scroll to position [264, 0]
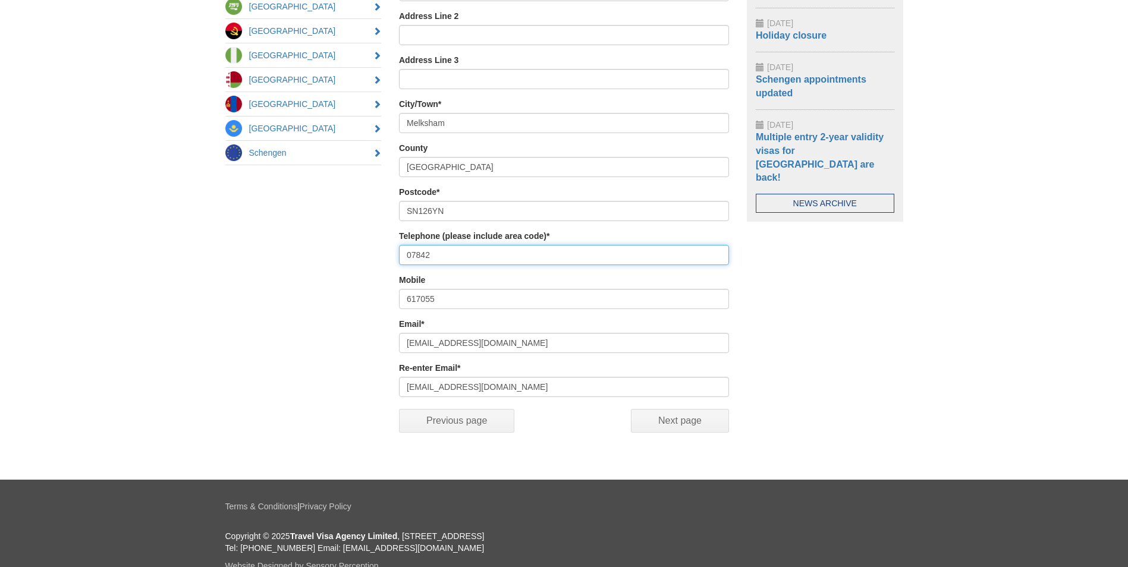
drag, startPoint x: 453, startPoint y: 255, endPoint x: 402, endPoint y: 258, distance: 50.7
click at [402, 258] on input "07842" at bounding box center [564, 255] width 330 height 20
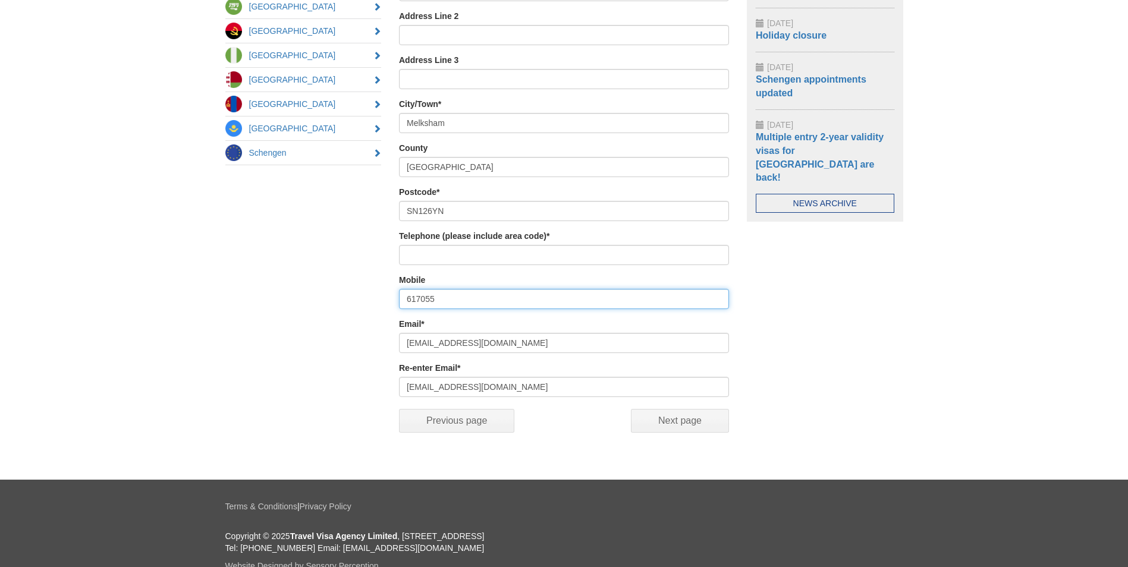
click at [406, 298] on input "617055" at bounding box center [564, 299] width 330 height 20
type input "07842617055"
click at [358, 309] on div "Quick Links Russia China India Saudi Arabia Angola Nigeria Belarus Mongolia Kaz…" at bounding box center [564, 171] width 696 height 566
click at [356, 264] on div "Quick Links Russia China India Saudi Arabia Angola Nigeria Belarus Mongolia Kaz…" at bounding box center [564, 171] width 696 height 566
click at [664, 423] on input "Next page" at bounding box center [680, 421] width 98 height 24
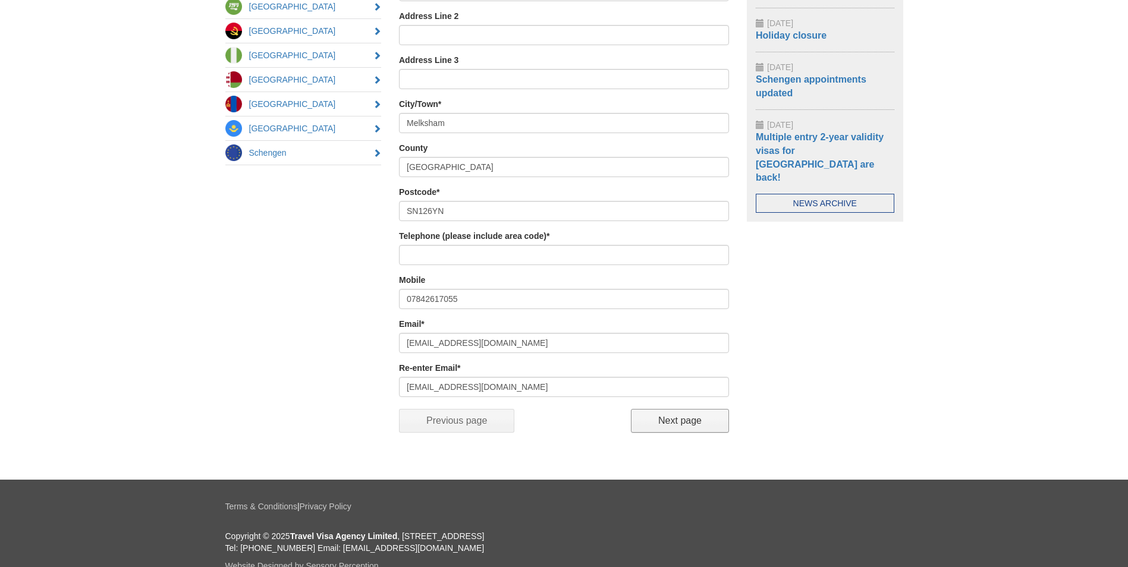
scroll to position [205, 0]
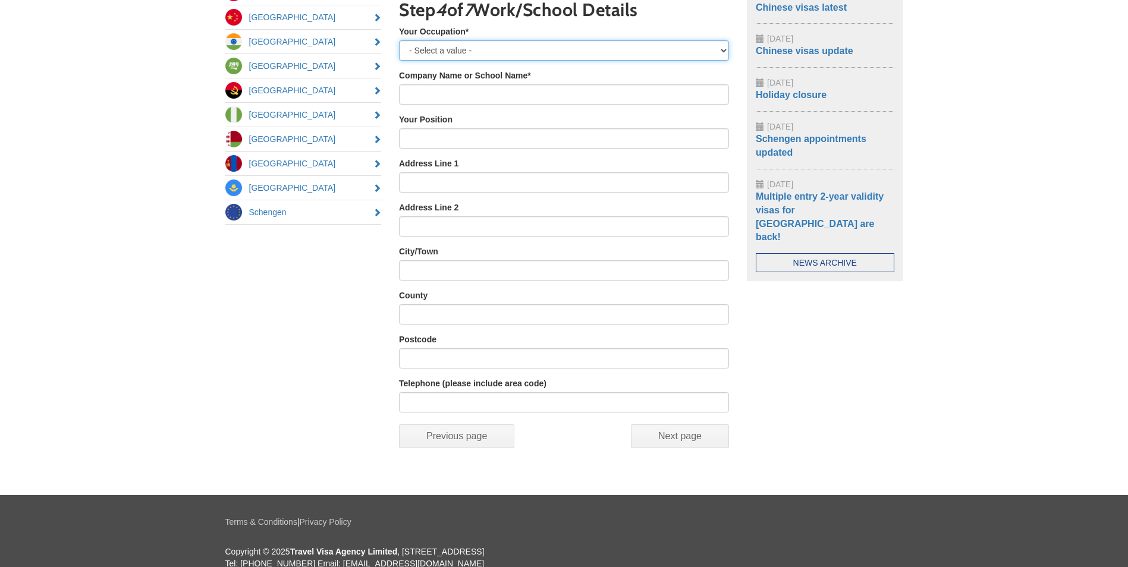
click at [555, 53] on select "- Select a value - Employed Self-Employed Retired Housewife Student Unemployed …" at bounding box center [564, 50] width 330 height 20
select select "Employed"
click at [399, 40] on select "- Select a value - Employed Self-Employed Retired Housewife Student Unemployed …" at bounding box center [564, 50] width 330 height 20
click at [529, 92] on input "Company Name or School Name *" at bounding box center [564, 94] width 330 height 20
click at [465, 96] on input "Company Name or School Name *" at bounding box center [564, 94] width 330 height 20
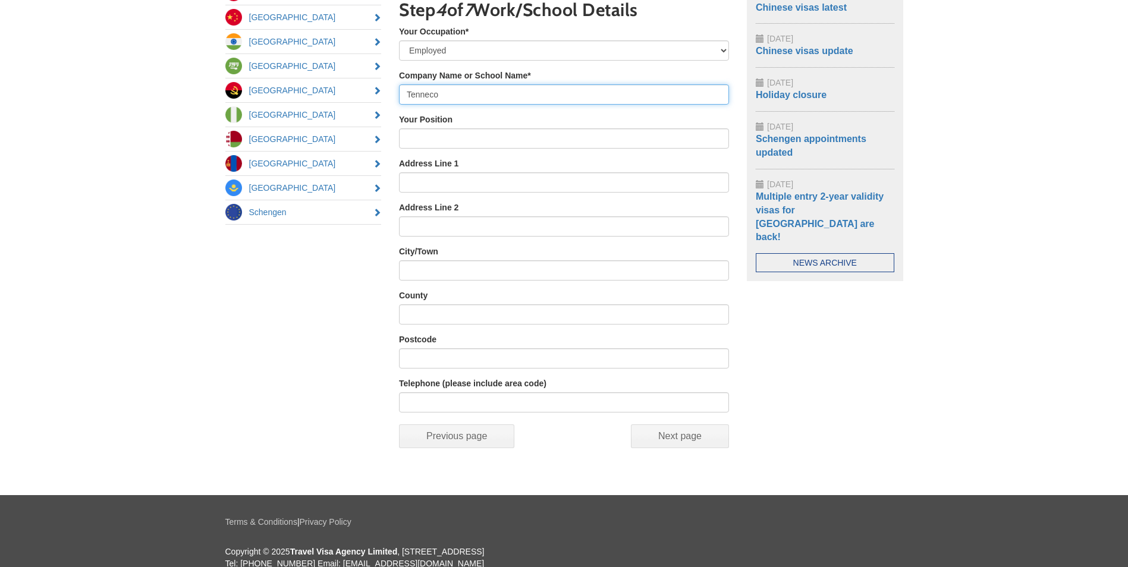
type input "Tenneco"
click at [324, 322] on div "Quick Links Russia China India Saudi Arabia Angola Nigeria Belarus Mongolia Kaz…" at bounding box center [564, 209] width 696 height 522
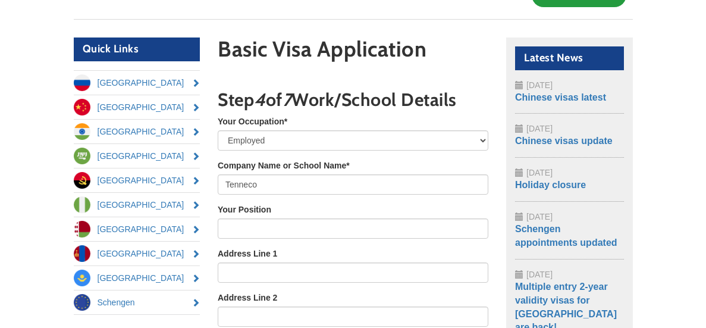
scroll to position [119, 0]
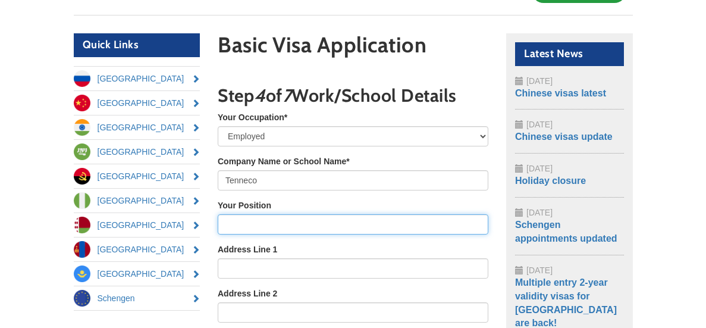
click at [291, 221] on input "Your Position" at bounding box center [353, 224] width 271 height 20
type input "Global Launch & Development Manager"
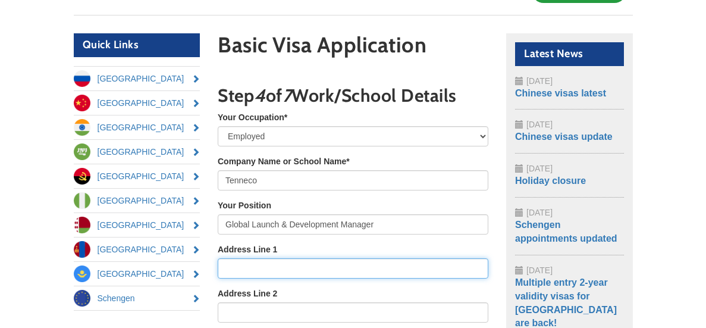
click at [281, 274] on input "Address Line 1" at bounding box center [353, 268] width 271 height 20
paste input "3000 Aviator Way"
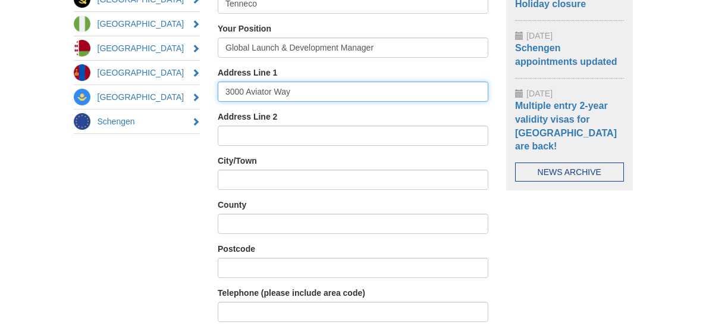
scroll to position [297, 0]
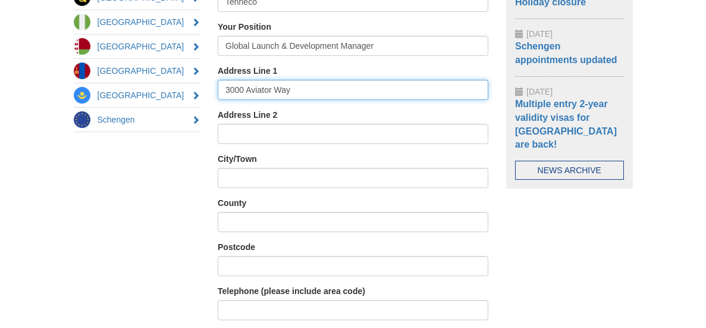
type input "3000 Aviator Way"
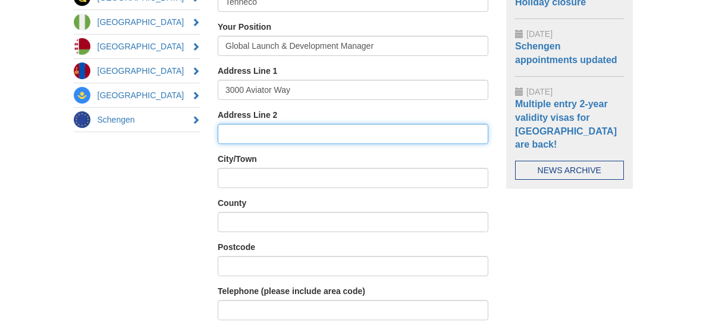
click at [260, 137] on input "Address Line 2" at bounding box center [353, 134] width 271 height 20
paste input "[GEOGRAPHIC_DATA]"
type input "[GEOGRAPHIC_DATA]"
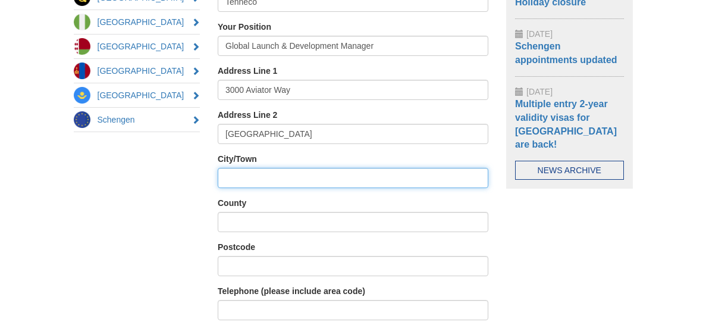
click at [236, 179] on input "City/Town" at bounding box center [353, 178] width 271 height 20
type input "[GEOGRAPHIC_DATA]"
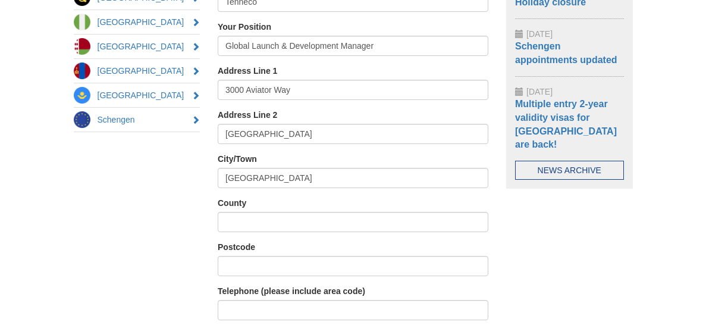
click at [623, 225] on div "Quick Links Russia China India Saudi Arabia Angola Nigeria Belarus Mongolia Kaz…" at bounding box center [353, 116] width 577 height 522
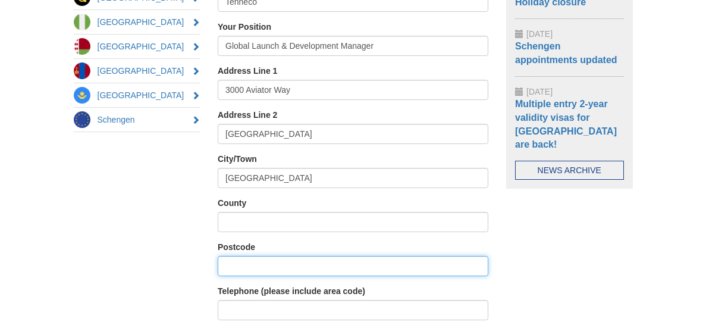
click at [263, 266] on input "Postcode" at bounding box center [353, 266] width 271 height 20
type input "M22 5TG"
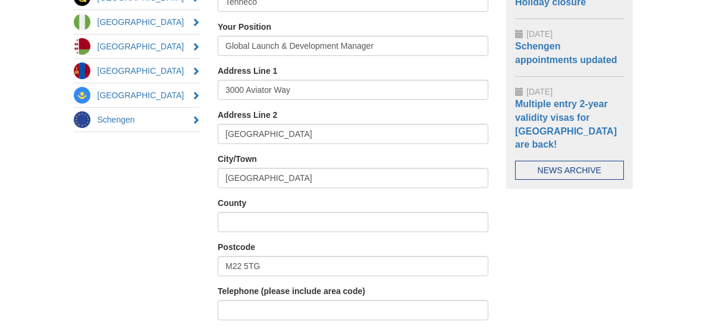
click at [573, 213] on div "Quick Links Russia China India Saudi Arabia Angola Nigeria Belarus Mongolia Kaz…" at bounding box center [353, 116] width 577 height 522
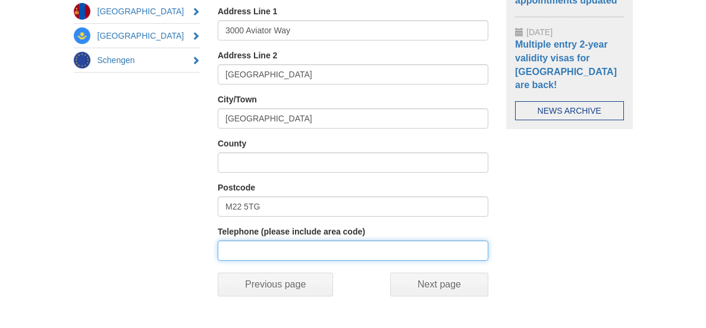
click at [275, 252] on input "Telephone (please include area code)" at bounding box center [353, 250] width 271 height 20
paste input "0161-490-4663"
click at [218, 250] on input "+44 0161-490-4663" at bounding box center [353, 250] width 271 height 20
type input "[PHONE_NUMBER]"
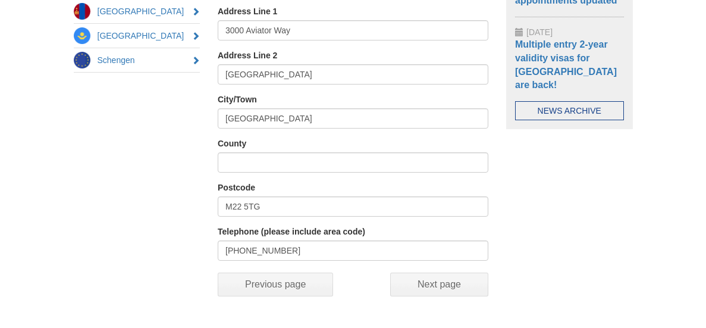
click at [579, 212] on div "Quick Links Russia China India Saudi Arabia Angola Nigeria Belarus Mongolia Kaz…" at bounding box center [353, 56] width 577 height 522
click at [487, 288] on input "Next page" at bounding box center [439, 284] width 98 height 24
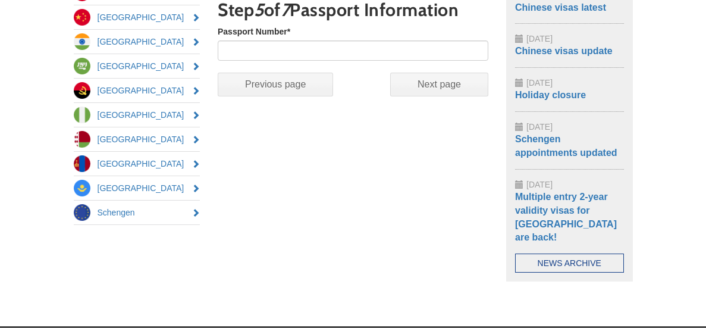
scroll to position [86, 0]
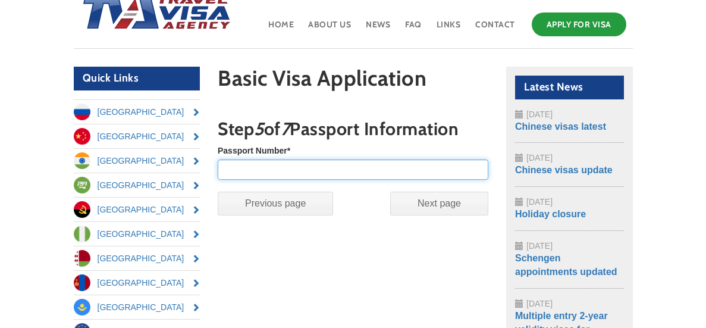
click at [329, 169] on input "Passport Number *" at bounding box center [353, 169] width 271 height 20
type input "142833671"
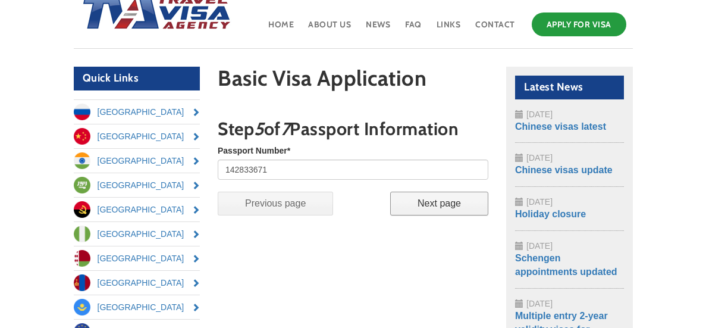
click at [470, 202] on input "Next page" at bounding box center [439, 203] width 98 height 24
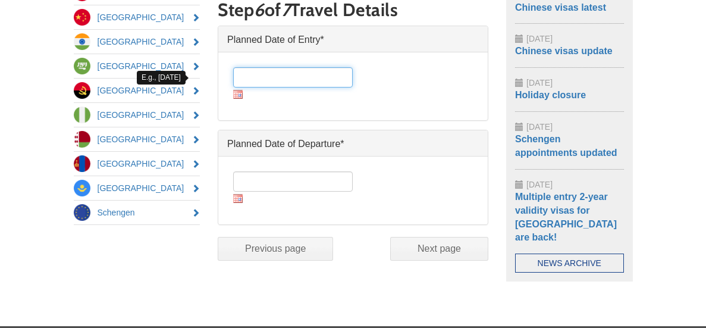
click at [244, 78] on input "Date *" at bounding box center [293, 77] width 120 height 20
type input "0"
type input "06/10/2025"
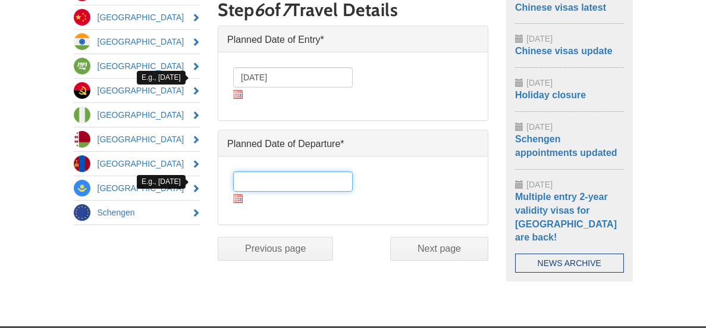
click at [233, 185] on input "Date *" at bounding box center [293, 181] width 120 height 20
type input "2"
type input "17/10/2025"
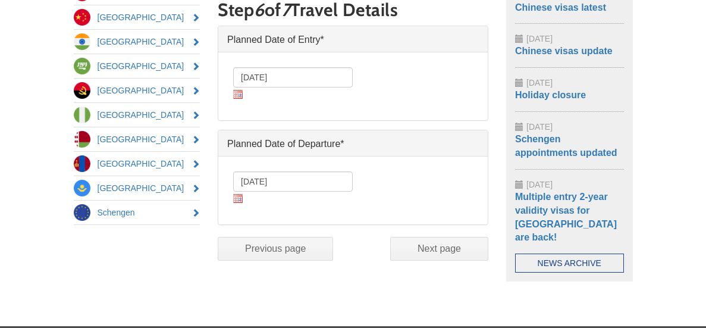
click at [385, 265] on span "Previous page Next page (active page)" at bounding box center [353, 249] width 271 height 48
click at [463, 245] on input "Next page" at bounding box center [439, 249] width 98 height 24
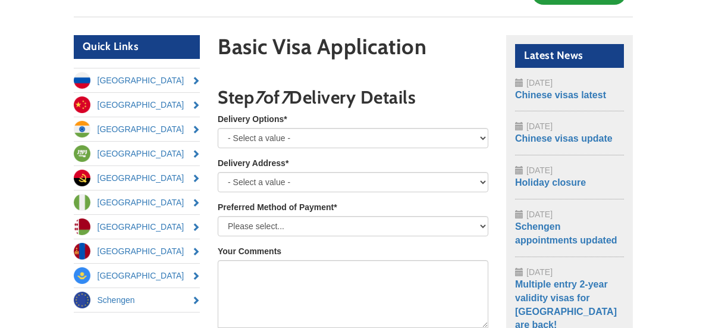
scroll to position [145, 0]
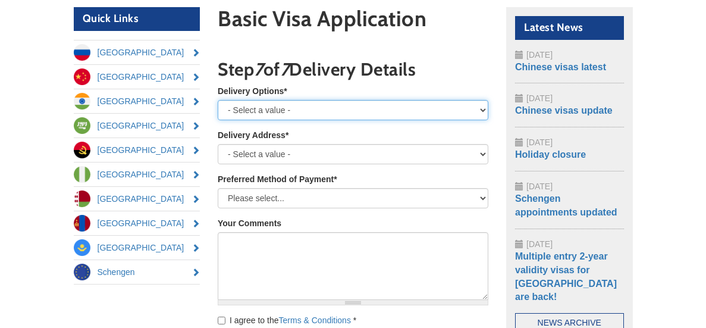
click at [488, 108] on select "- Select a value - Royal Mail Special Delivery - next day until 1pm Royal Mail …" at bounding box center [353, 110] width 271 height 20
select select "Royal Mail Special Delivery incl. insurance - next day until 1pm"
click at [218, 100] on select "- Select a value - Royal Mail Special Delivery - next day until 1pm Royal Mail …" at bounding box center [353, 110] width 271 height 20
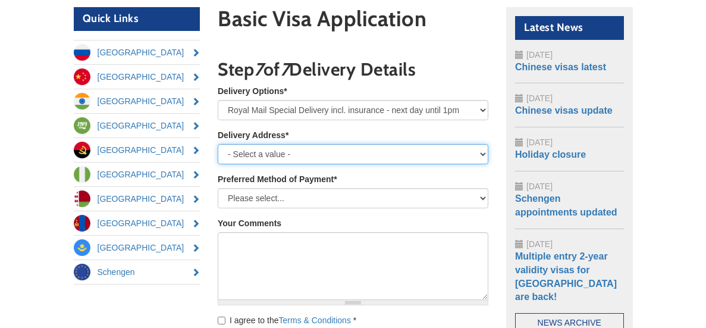
click at [488, 150] on select "- Select a value - My Home My Work or Study Address Other (please specify below)" at bounding box center [353, 154] width 271 height 20
select select "Home"
click at [218, 144] on select "- Select a value - My Home My Work or Study Address Other (please specify below)" at bounding box center [353, 154] width 271 height 20
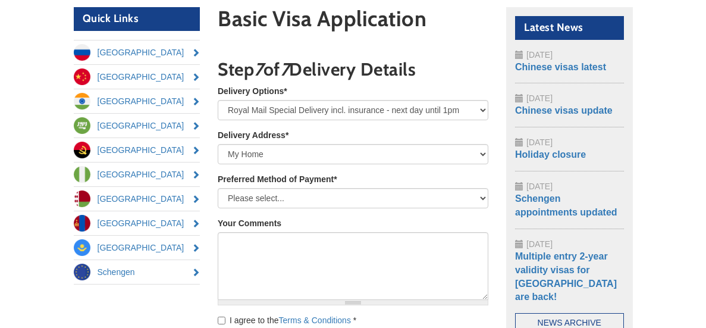
click at [497, 179] on section "Basic Visa Application Multipage Step 1 of 7 Visa Service Details Visa Type * -…" at bounding box center [353, 213] width 288 height 413
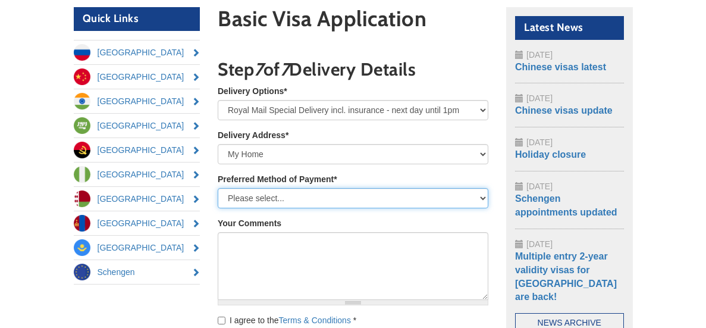
click at [488, 199] on select "Please select... Bank Transfer Credit/debit card (3.5% admin fee will be added …" at bounding box center [353, 198] width 271 height 20
select select "online payment"
click at [218, 188] on select "Please select... Bank Transfer Credit/debit card (3.5% admin fee will be added …" at bounding box center [353, 198] width 271 height 20
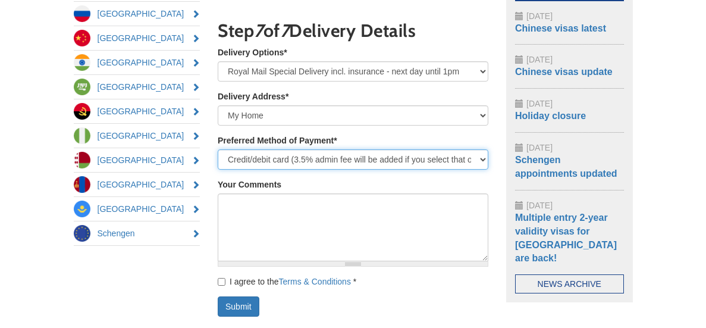
scroll to position [264, 0]
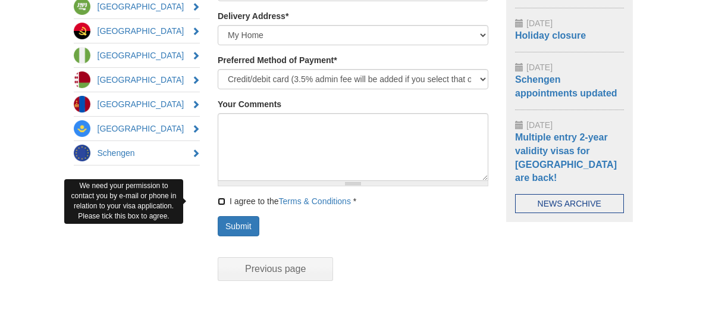
click at [218, 199] on input "I agree to the Terms & Conditions *" at bounding box center [222, 201] width 8 height 8
checkbox input "true"
click at [387, 225] on div "Submit" at bounding box center [353, 226] width 271 height 20
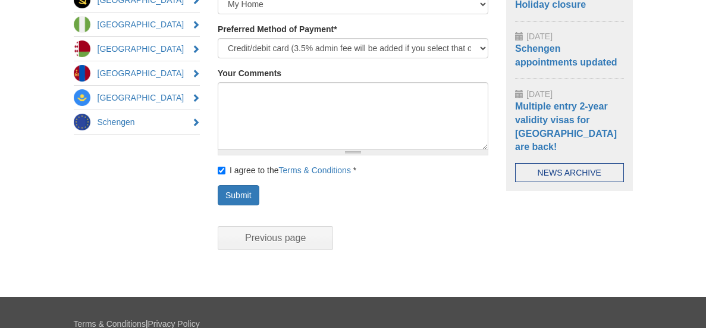
scroll to position [297, 0]
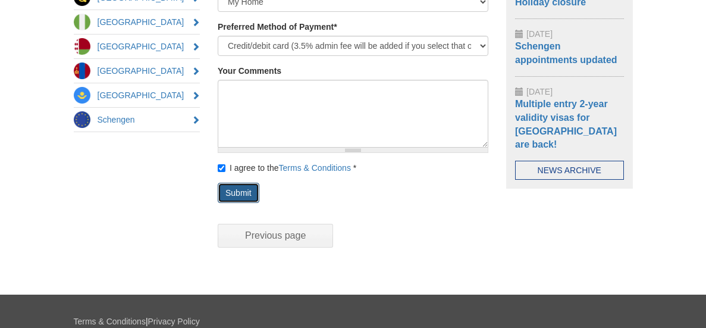
click at [219, 194] on button "Submit" at bounding box center [239, 193] width 42 height 20
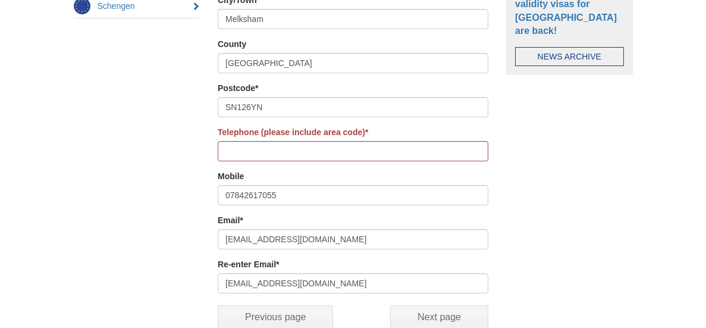
scroll to position [416, 0]
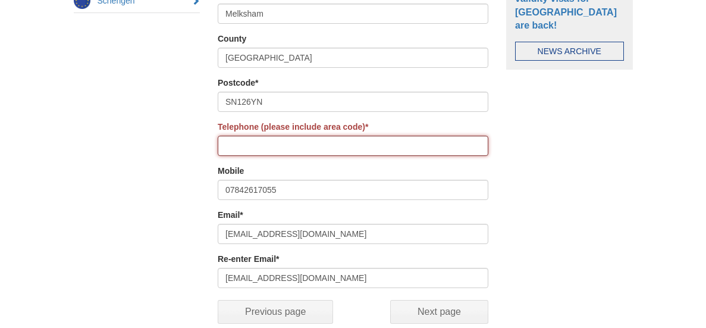
click at [251, 149] on input "Telephone (please include area code) *" at bounding box center [353, 146] width 271 height 20
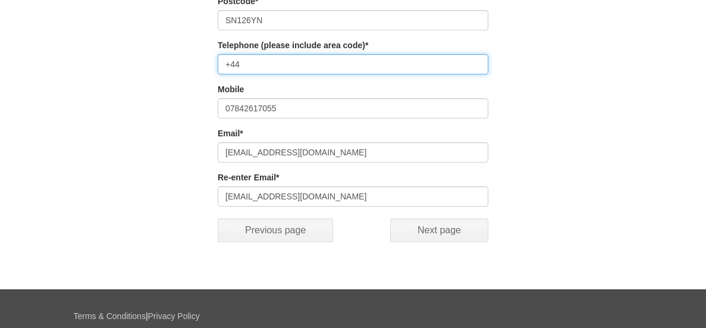
scroll to position [535, 0]
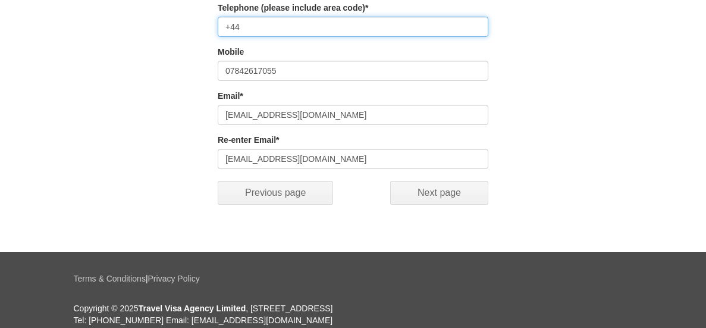
type input "+44"
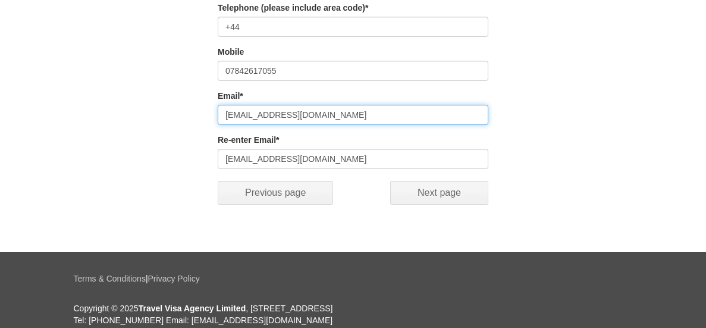
drag, startPoint x: 285, startPoint y: 117, endPoint x: 196, endPoint y: 117, distance: 89.8
click at [218, 117] on input "cad200865@live.co.uk" at bounding box center [353, 115] width 271 height 20
type input "colin.diunn@tenneco.com"
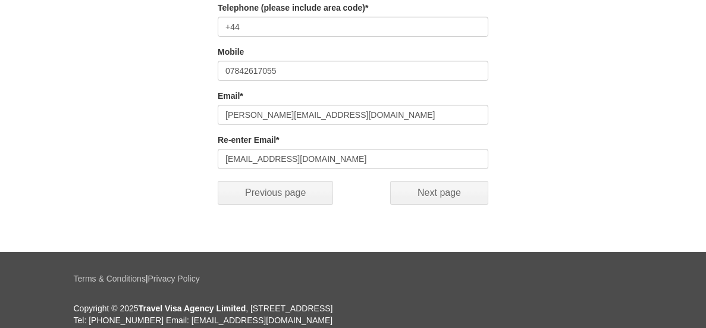
type input "Melksham"
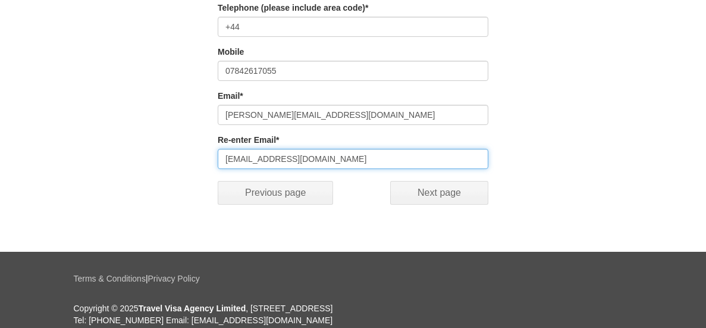
drag, startPoint x: 264, startPoint y: 159, endPoint x: 192, endPoint y: 150, distance: 72.4
click at [218, 150] on input "cad200865@live.co.uk" at bounding box center [353, 159] width 271 height 20
type input "[PERSON_NAME][EMAIL_ADDRESS][PERSON_NAME][DOMAIN_NAME]"
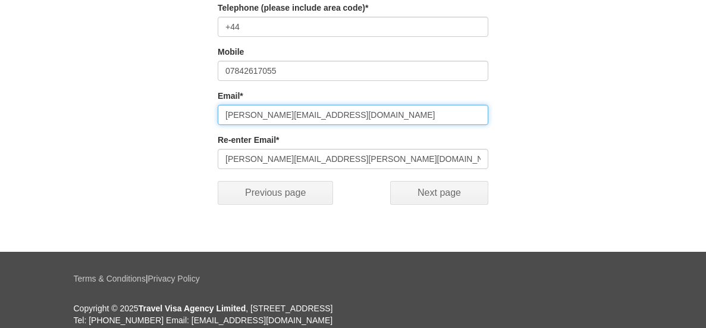
click at [261, 116] on input "colin.diunn@tenneco.com" at bounding box center [353, 115] width 271 height 20
click at [222, 118] on input "colin.diunn@tenneco.com" at bounding box center [353, 115] width 271 height 20
type input "[PERSON_NAME][EMAIL_ADDRESS][PERSON_NAME][DOMAIN_NAME]"
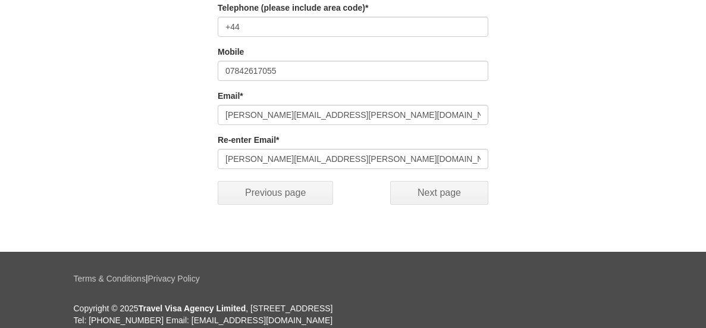
click at [478, 193] on input "Next page" at bounding box center [439, 193] width 98 height 24
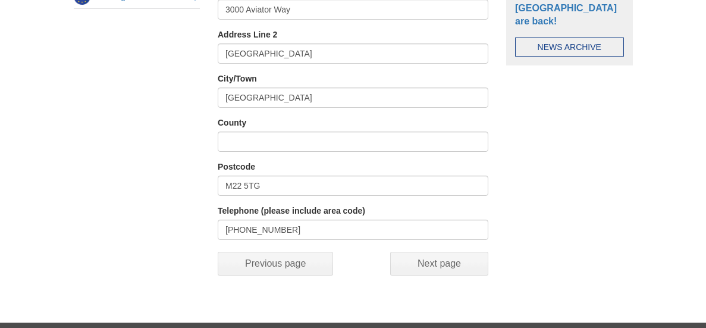
scroll to position [426, 0]
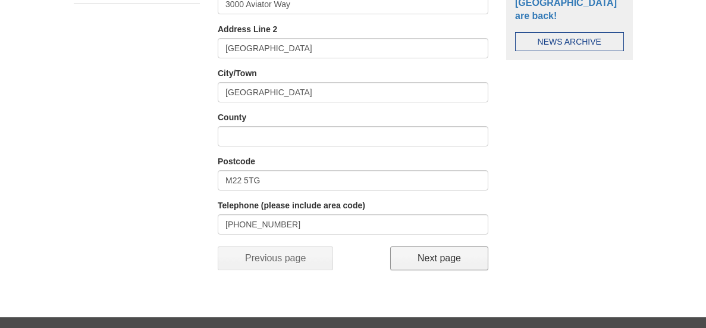
click at [471, 262] on input "Next page" at bounding box center [439, 258] width 98 height 24
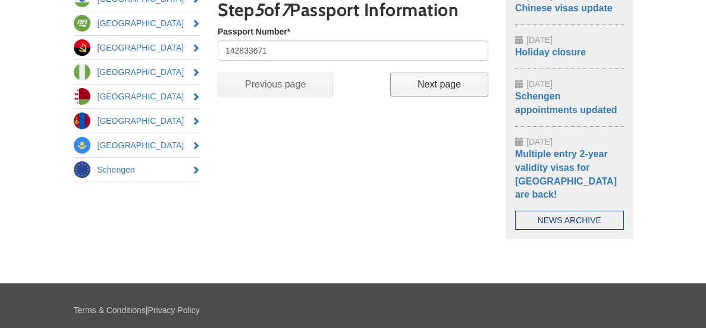
click at [475, 87] on input "Next page" at bounding box center [439, 85] width 98 height 24
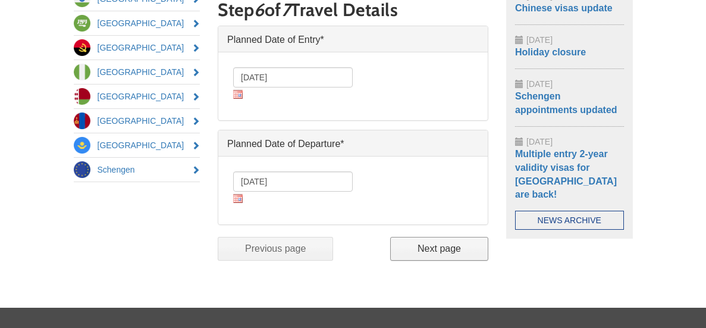
click at [463, 246] on input "Next page" at bounding box center [439, 249] width 98 height 24
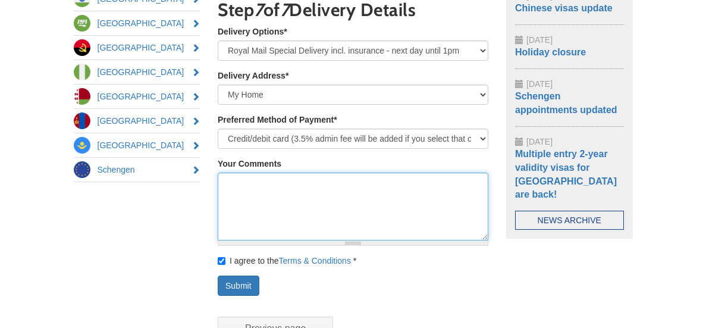
click at [340, 195] on textarea "Your Comments" at bounding box center [353, 206] width 271 height 68
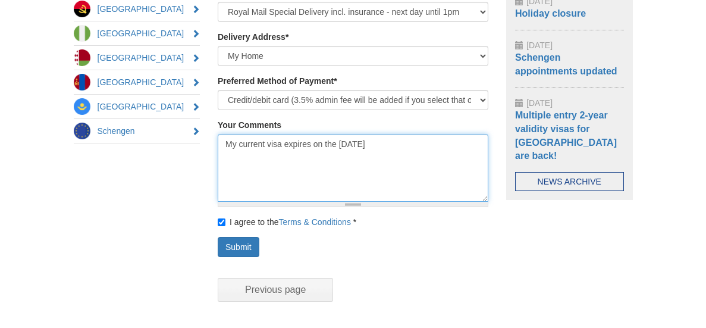
scroll to position [307, 0]
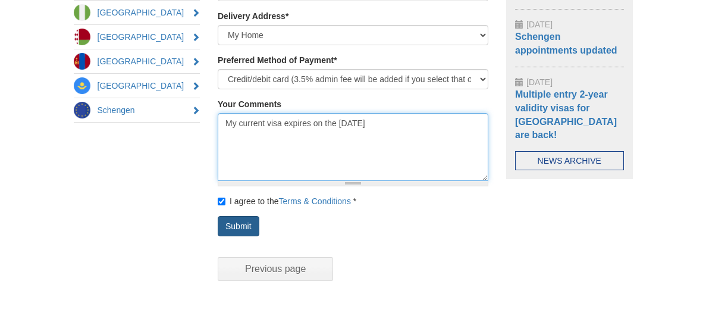
type textarea "My current visa expires on the [DATE]"
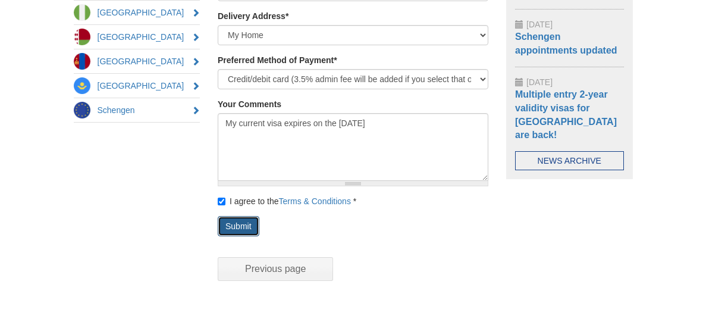
click at [219, 227] on button "Submit" at bounding box center [239, 226] width 42 height 20
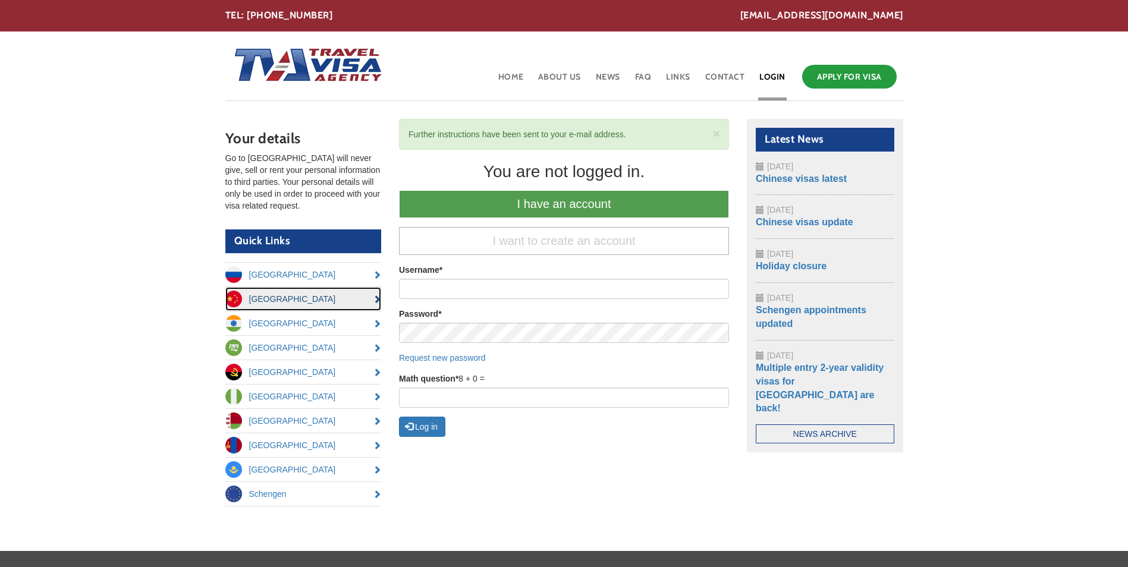
click at [303, 302] on link "[GEOGRAPHIC_DATA]" at bounding box center [303, 299] width 156 height 24
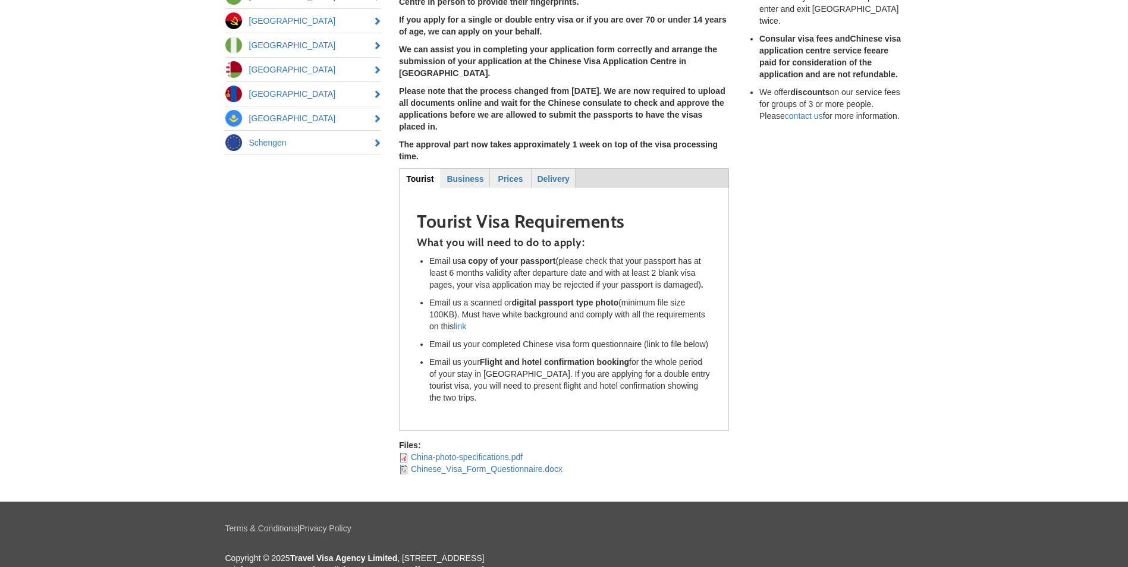
scroll to position [277, 0]
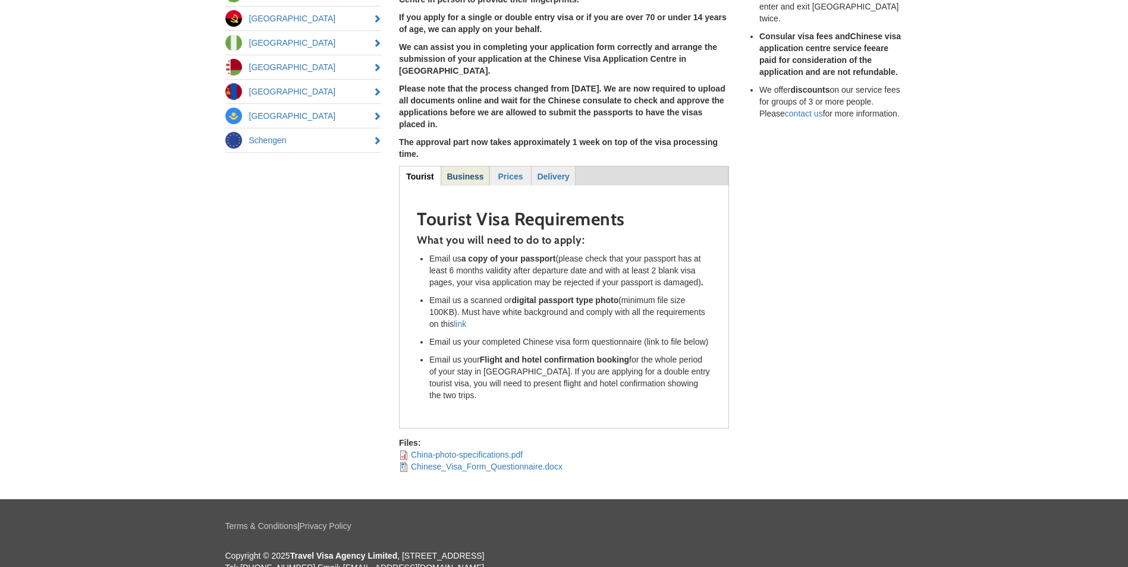
click at [481, 172] on strong "Business" at bounding box center [465, 177] width 37 height 10
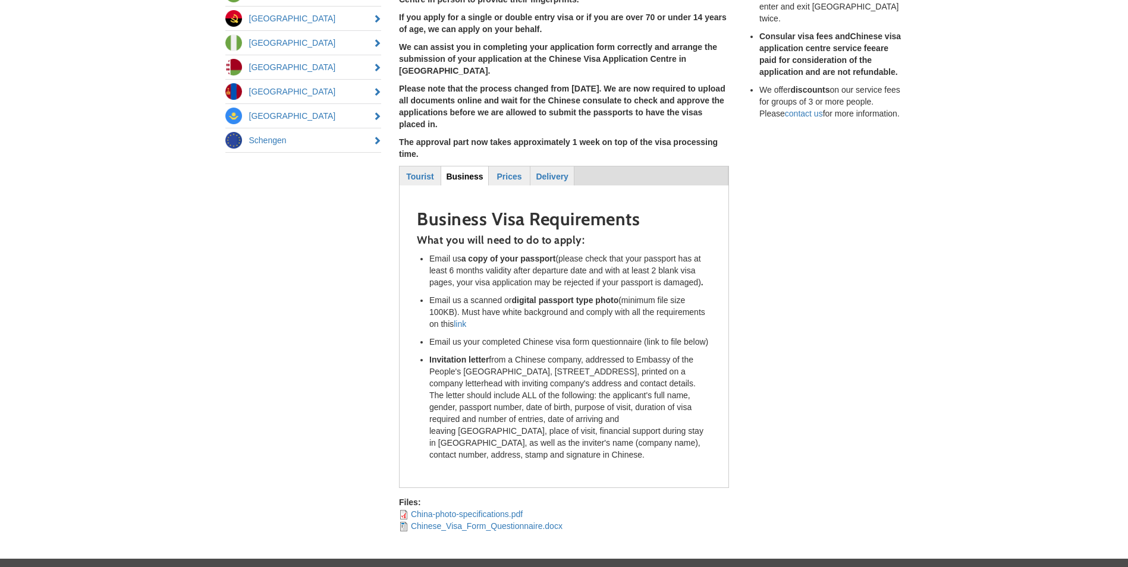
drag, startPoint x: 430, startPoint y: 325, endPoint x: 514, endPoint y: 419, distance: 126.3
click at [514, 419] on li "Invitation letter from a Chinese company, addressed to Embassy of the People's …" at bounding box center [570, 407] width 282 height 107
drag, startPoint x: 514, startPoint y: 419, endPoint x: 503, endPoint y: 357, distance: 62.4
copy li "Invitation letter from a Chinese company, addressed to Embassy of the People's …"
click at [811, 278] on div "Quick Links [GEOGRAPHIC_DATA] [GEOGRAPHIC_DATA] [GEOGRAPHIC_DATA] [GEOGRAPHIC_D…" at bounding box center [564, 204] width 696 height 657
